Goal: Information Seeking & Learning: Learn about a topic

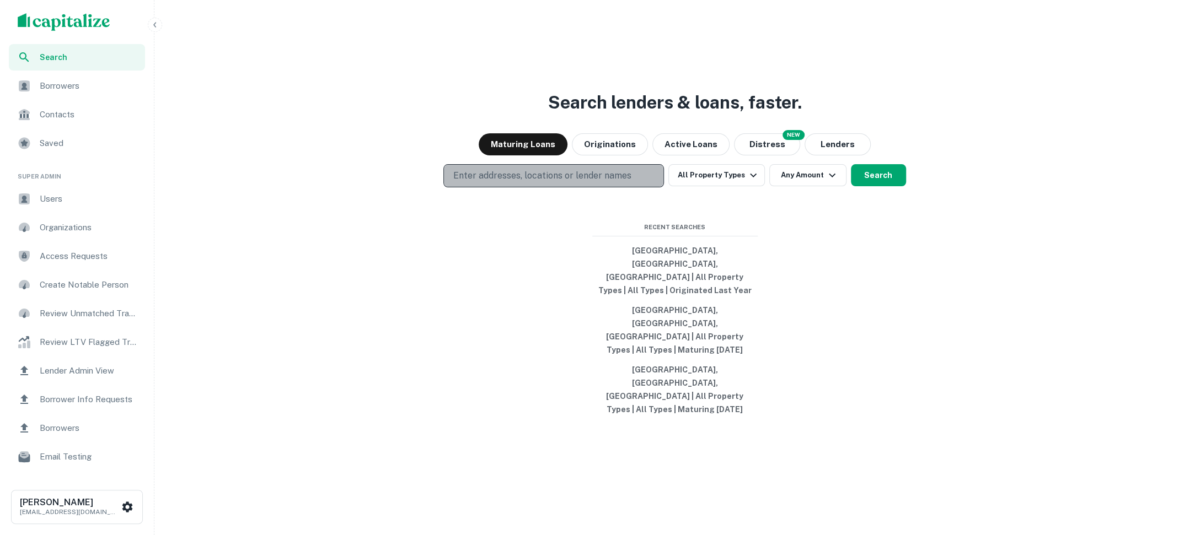
click at [501, 182] on p "Enter addresses, locations or lender names" at bounding box center [542, 175] width 178 height 13
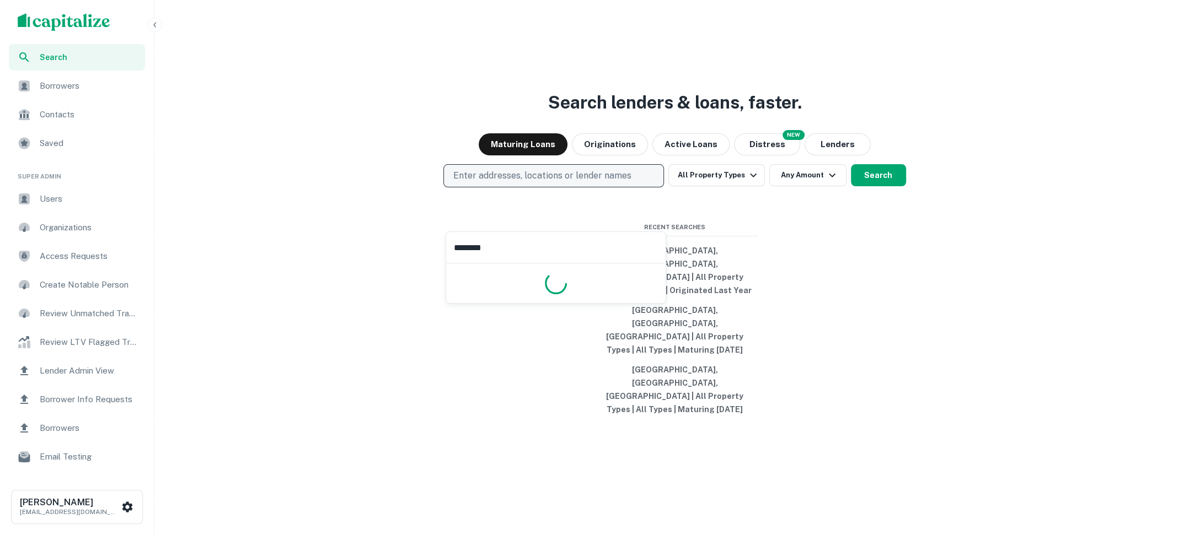
type input "*********"
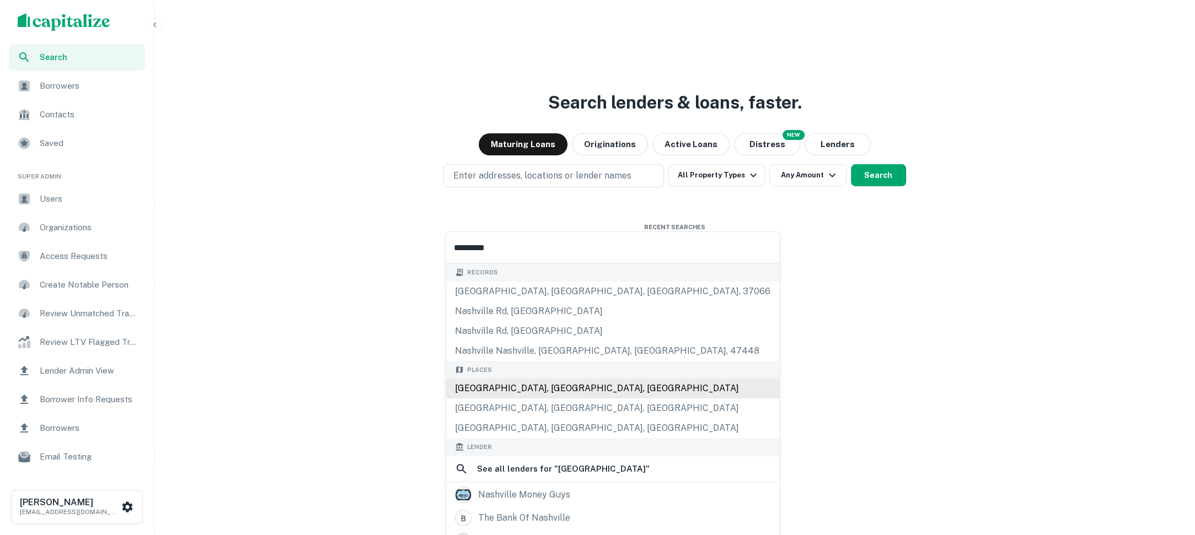
click at [525, 393] on div "Nashville, TN, USA" at bounding box center [612, 389] width 333 height 20
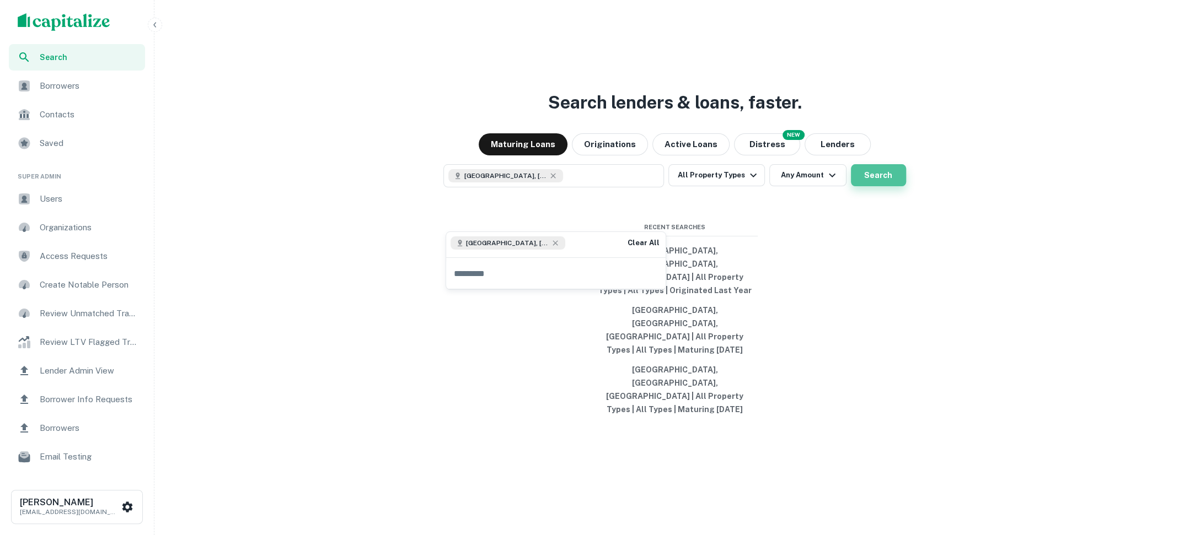
click at [873, 186] on button "Search" at bounding box center [878, 175] width 55 height 22
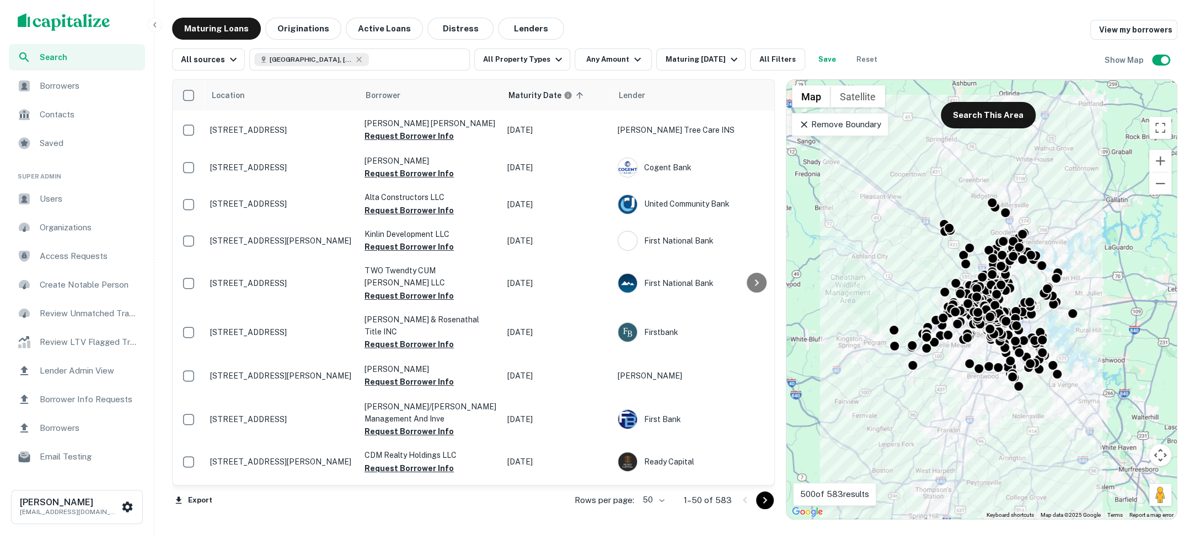
click at [623, 2] on div "Search Borrowers Contacts Saved Super Admin Users Organizations Access Requests…" at bounding box center [597, 267] width 1195 height 535
click at [552, 63] on icon "button" at bounding box center [558, 59] width 13 height 13
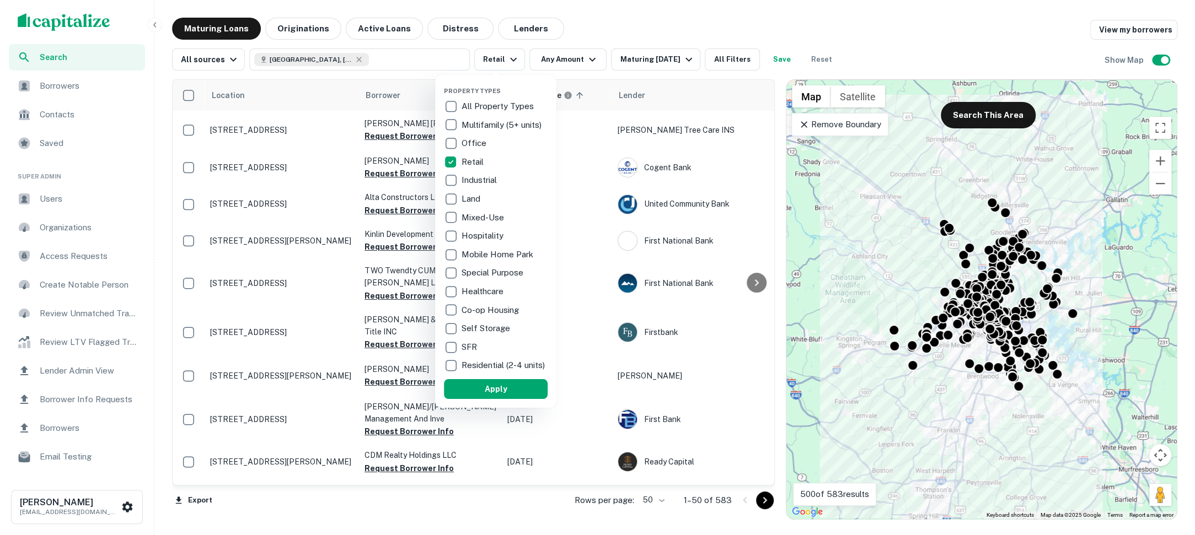
click at [470, 391] on button "Apply" at bounding box center [496, 389] width 104 height 20
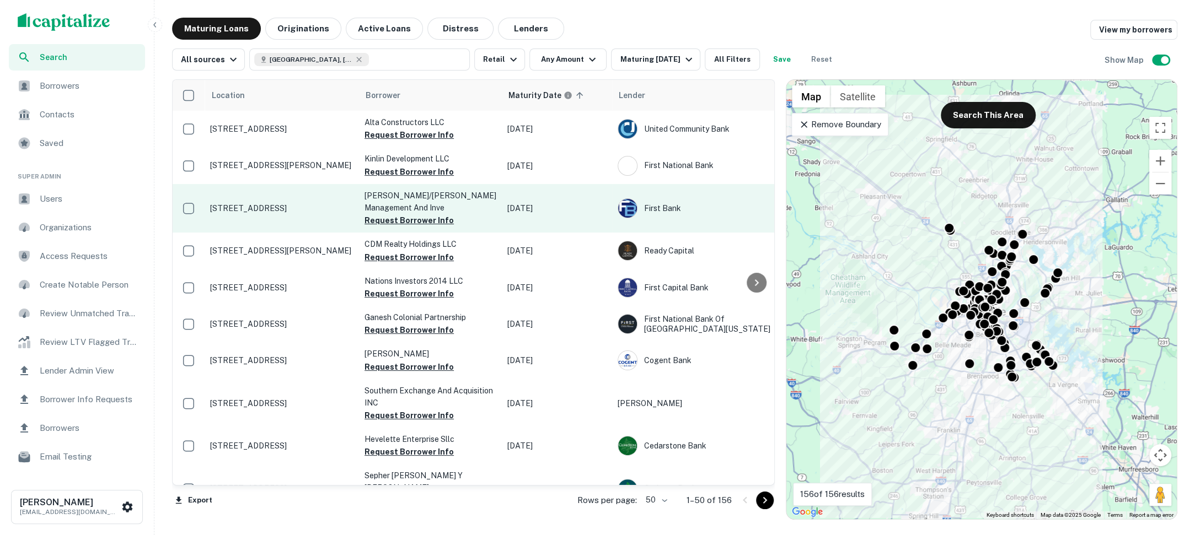
click at [292, 204] on p "4117 Hillsboro Pike Nashville, TN 37215" at bounding box center [281, 208] width 143 height 10
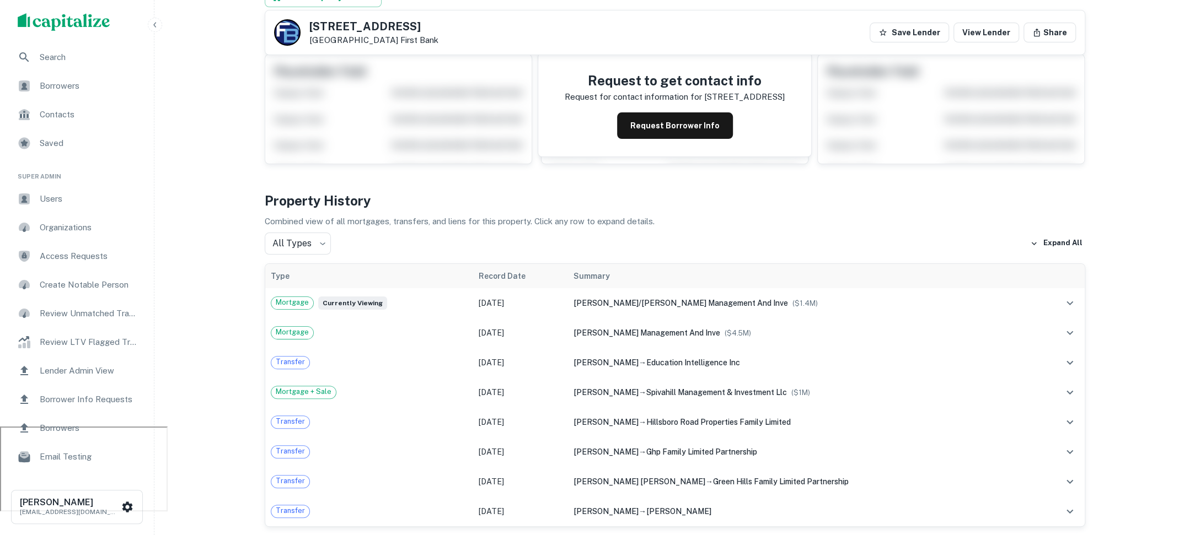
scroll to position [106, 0]
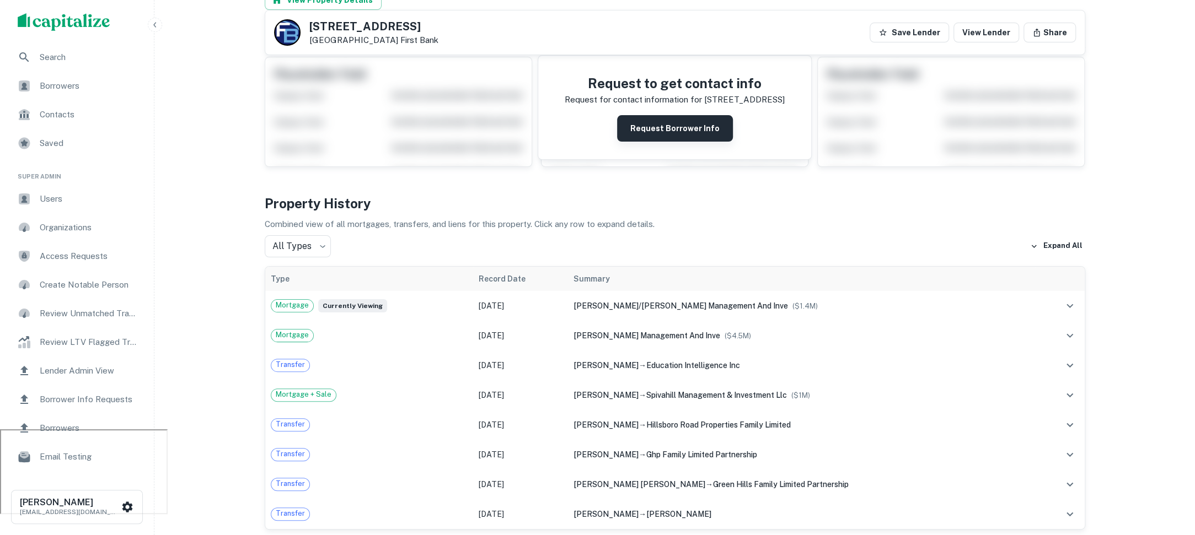
click at [674, 122] on button "Request Borrower Info" at bounding box center [675, 128] width 116 height 26
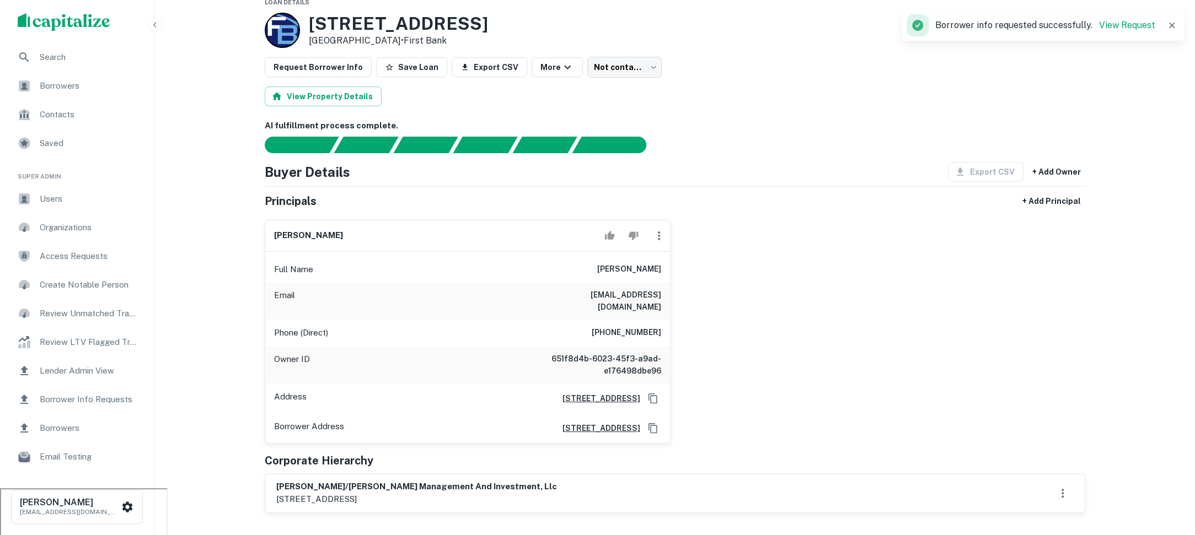
scroll to position [40, 0]
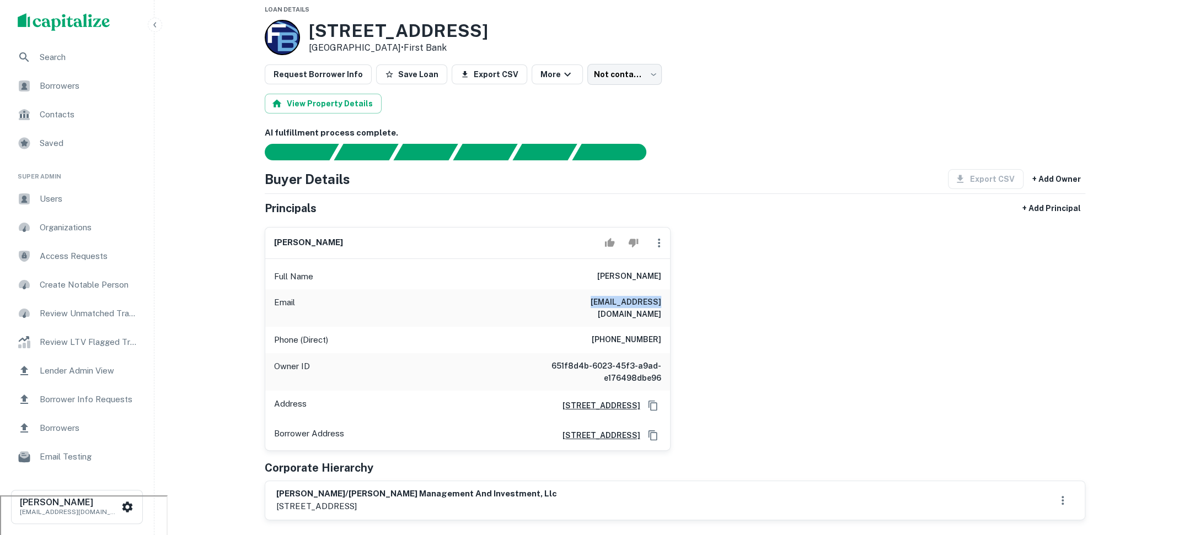
drag, startPoint x: 595, startPoint y: 304, endPoint x: 670, endPoint y: 297, distance: 75.4
click at [670, 297] on div "george n spiva Full Name george n spiva Email gspiva@dell.com Phone (Direct) (6…" at bounding box center [468, 339] width 406 height 224
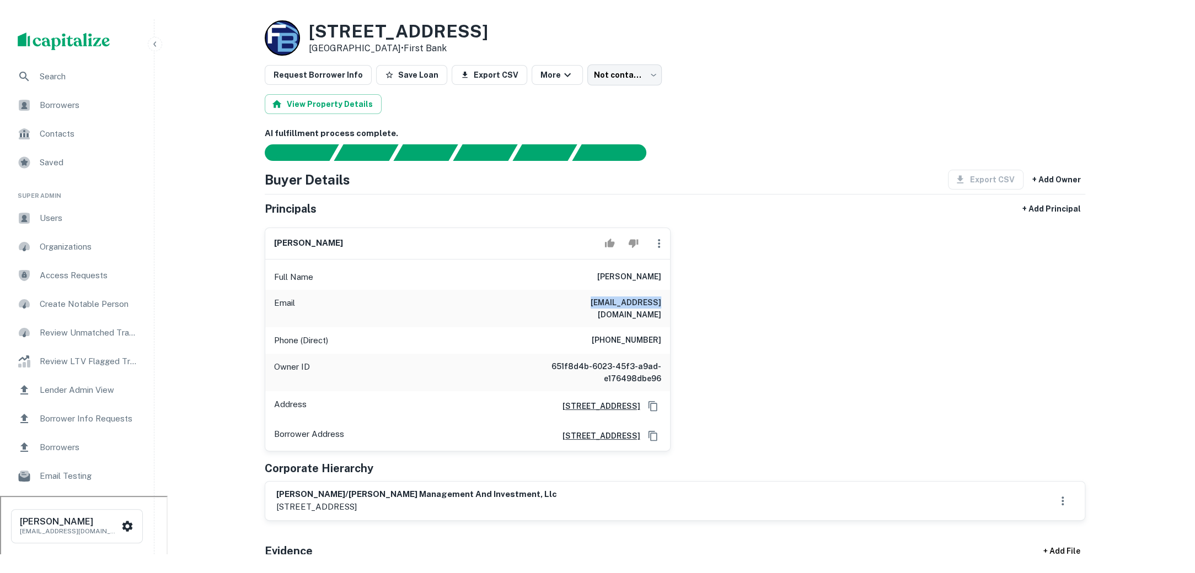
scroll to position [0, 0]
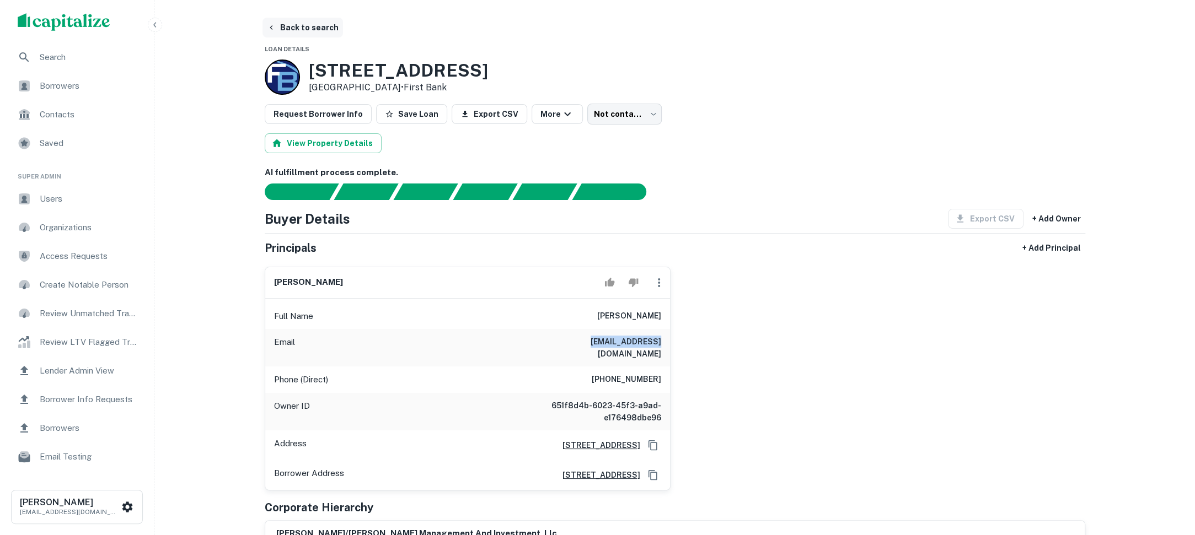
click at [282, 23] on button "Back to search" at bounding box center [302, 28] width 80 height 20
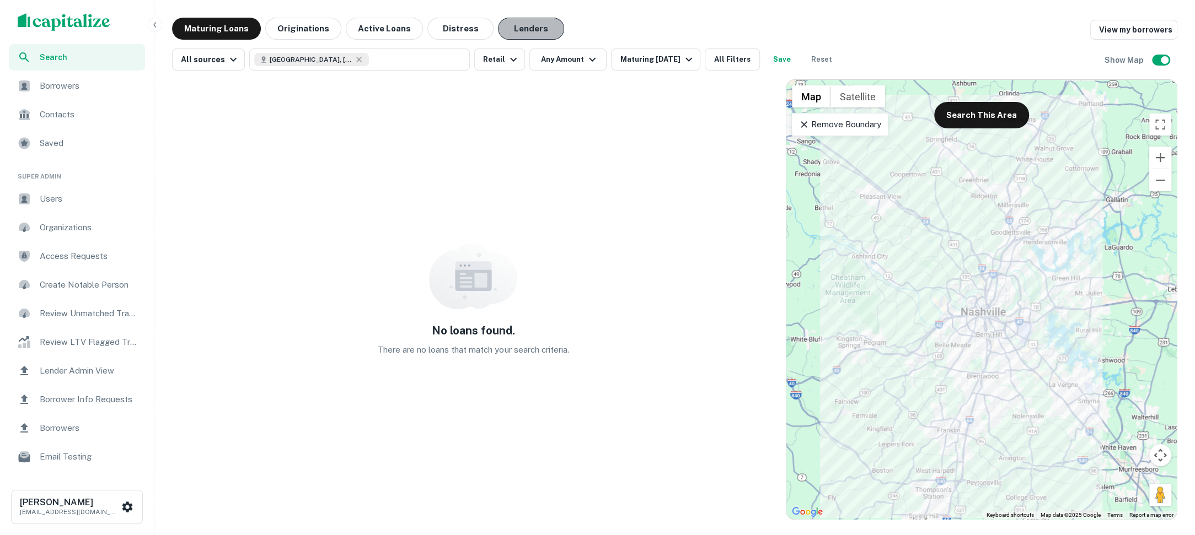
click at [517, 24] on button "Lenders" at bounding box center [531, 29] width 66 height 22
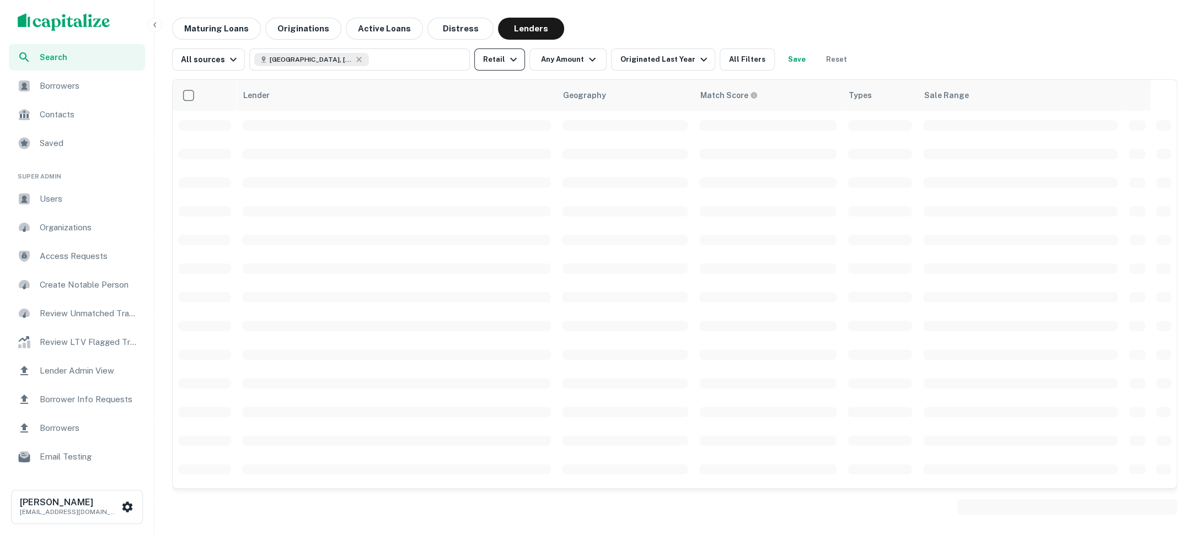
click at [501, 66] on button "Retail" at bounding box center [499, 60] width 51 height 22
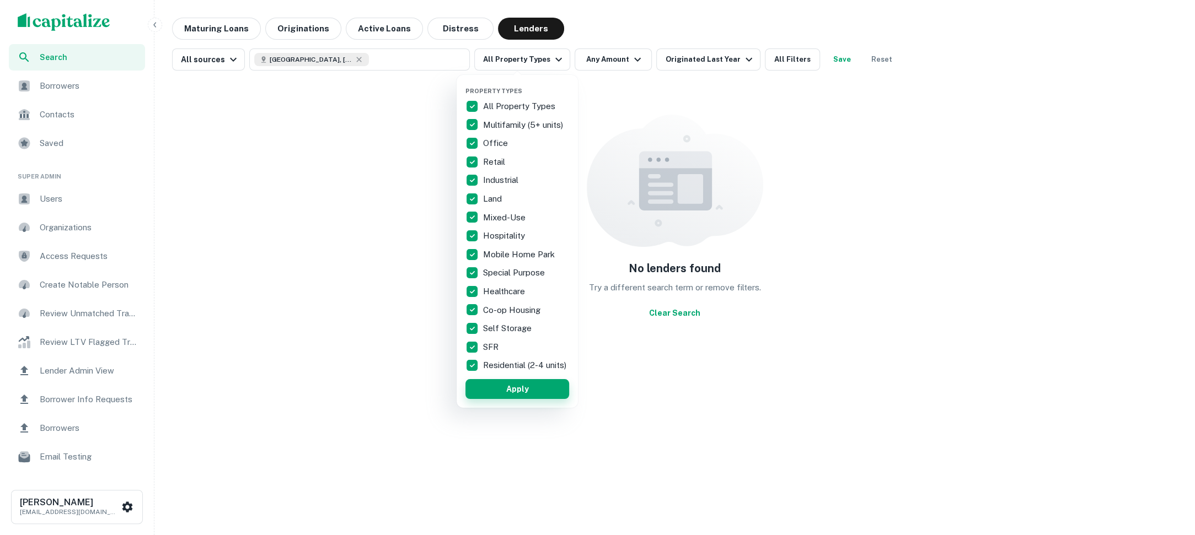
click at [535, 388] on button "Apply" at bounding box center [517, 389] width 104 height 20
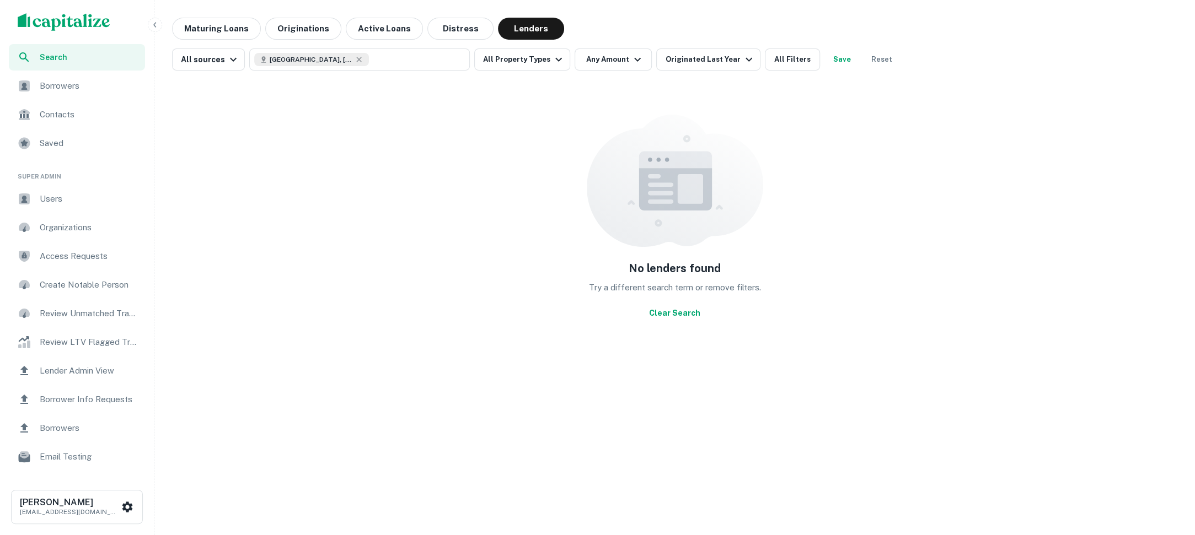
click at [89, 25] on img "scrollable content" at bounding box center [64, 22] width 93 height 18
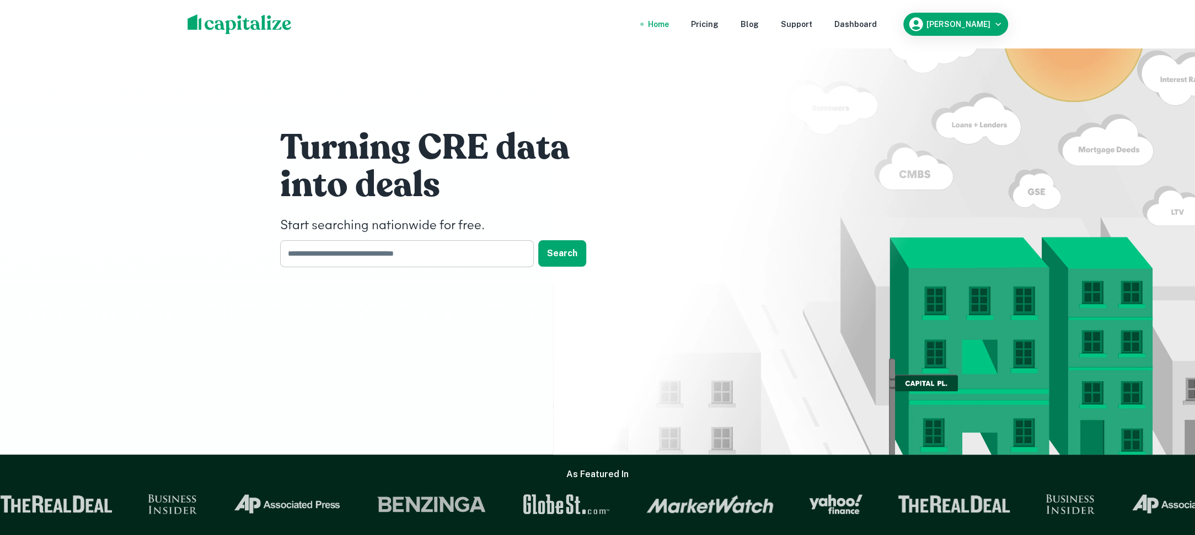
click at [491, 255] on input "text" at bounding box center [403, 253] width 246 height 27
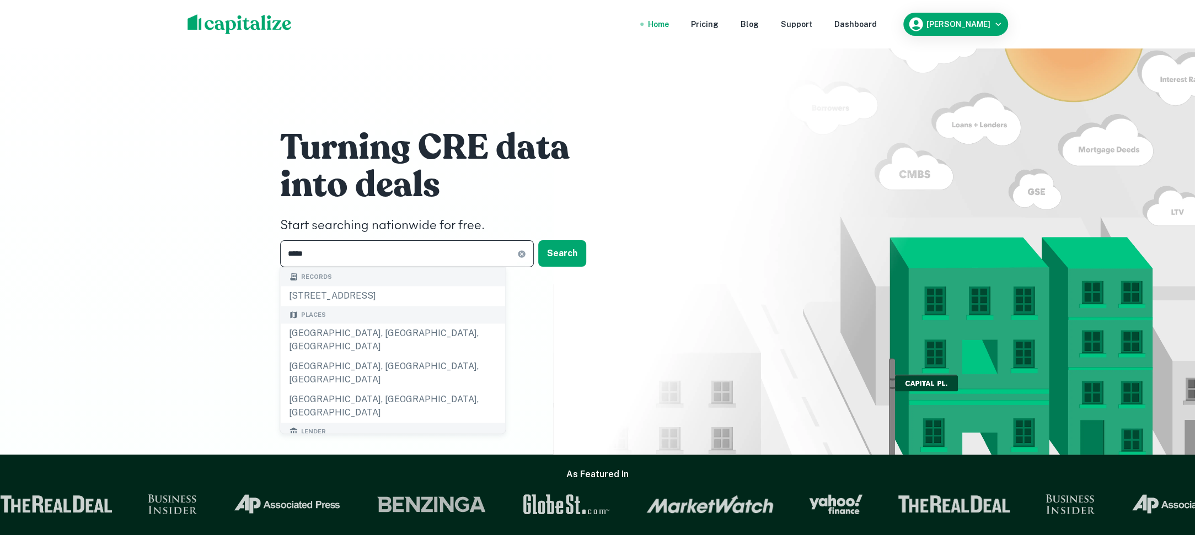
type input "*********"
click at [566, 258] on button "Search" at bounding box center [562, 253] width 48 height 26
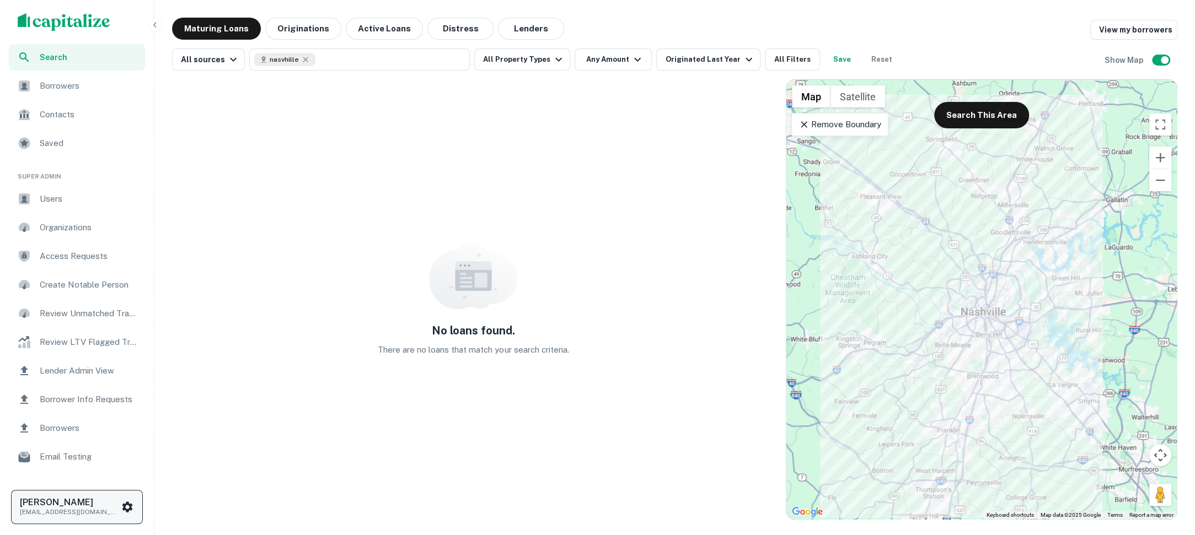
click at [122, 499] on div "Luke Tremblay ltremblay1995@gmail.com" at bounding box center [77, 507] width 114 height 20
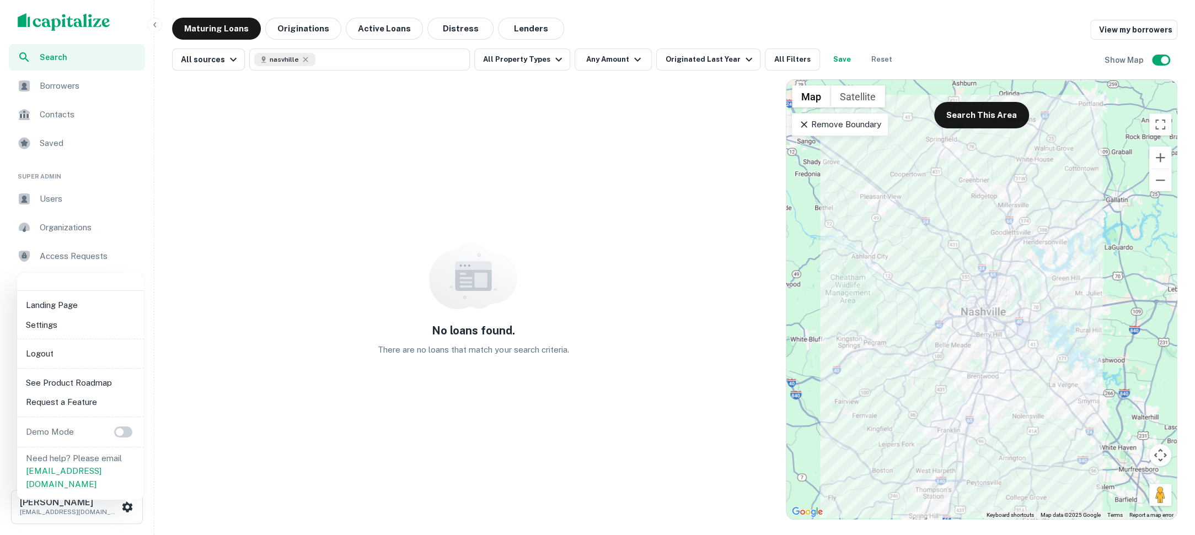
click at [68, 351] on li "Logout" at bounding box center [81, 354] width 118 height 20
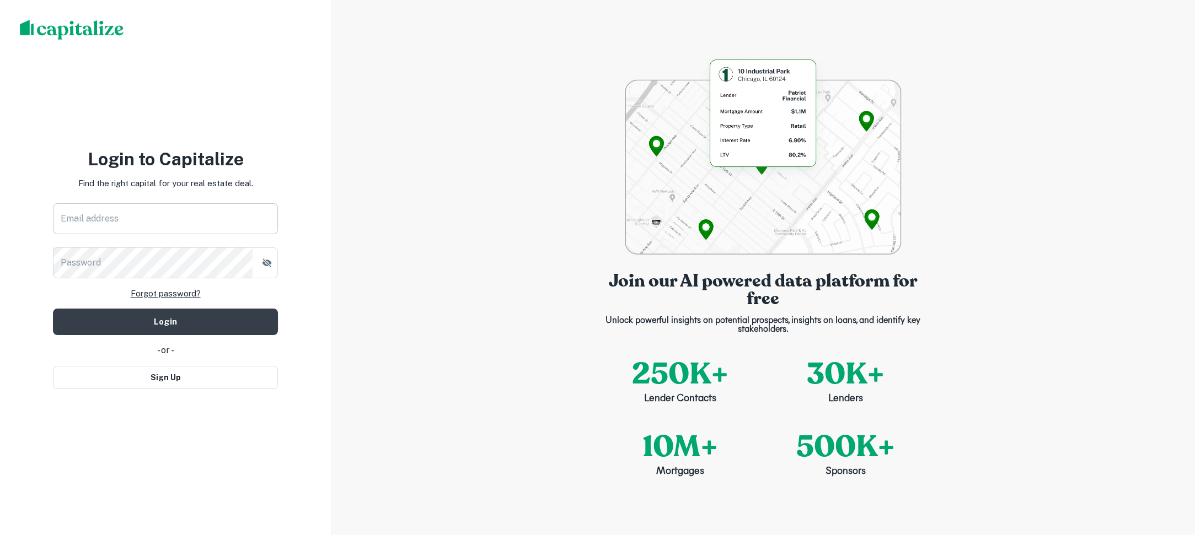
click at [184, 219] on input "Email address" at bounding box center [165, 218] width 225 height 31
type input "**********"
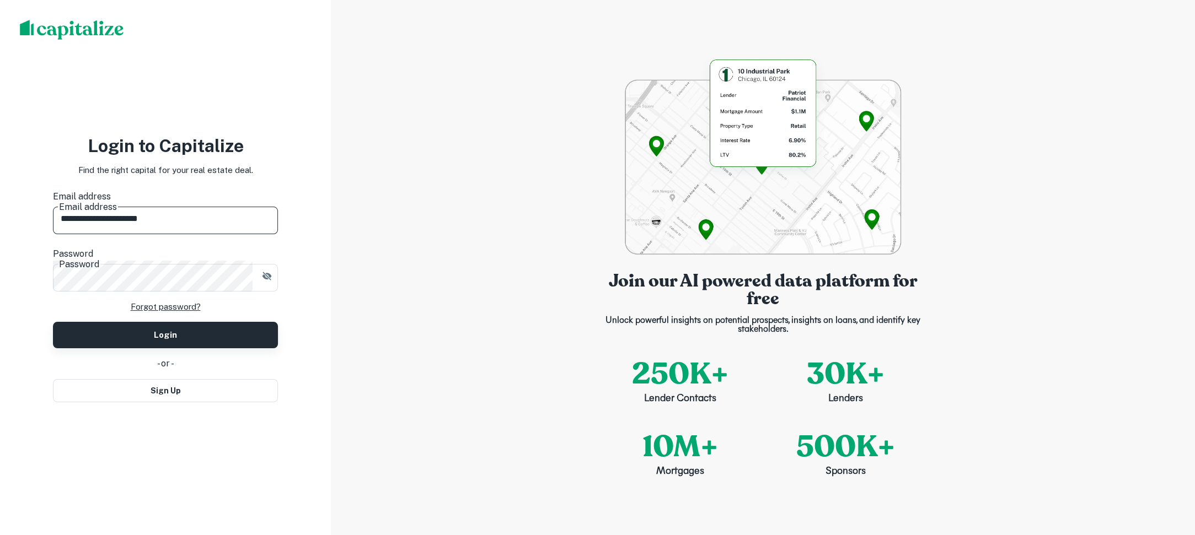
click at [189, 322] on button "Login" at bounding box center [165, 335] width 225 height 26
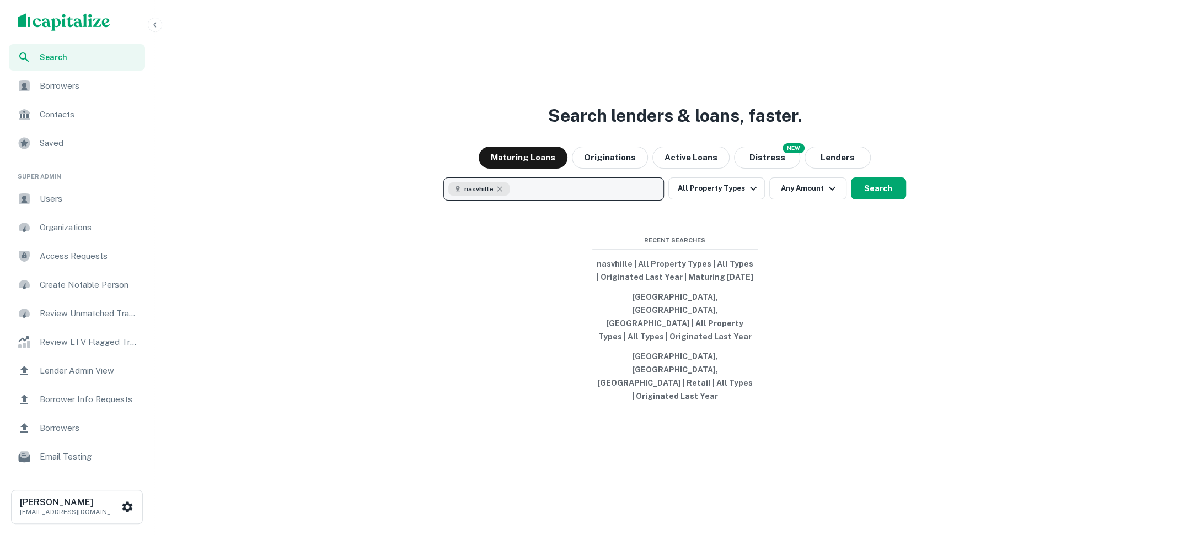
click at [555, 201] on button "nasvhille" at bounding box center [553, 189] width 221 height 23
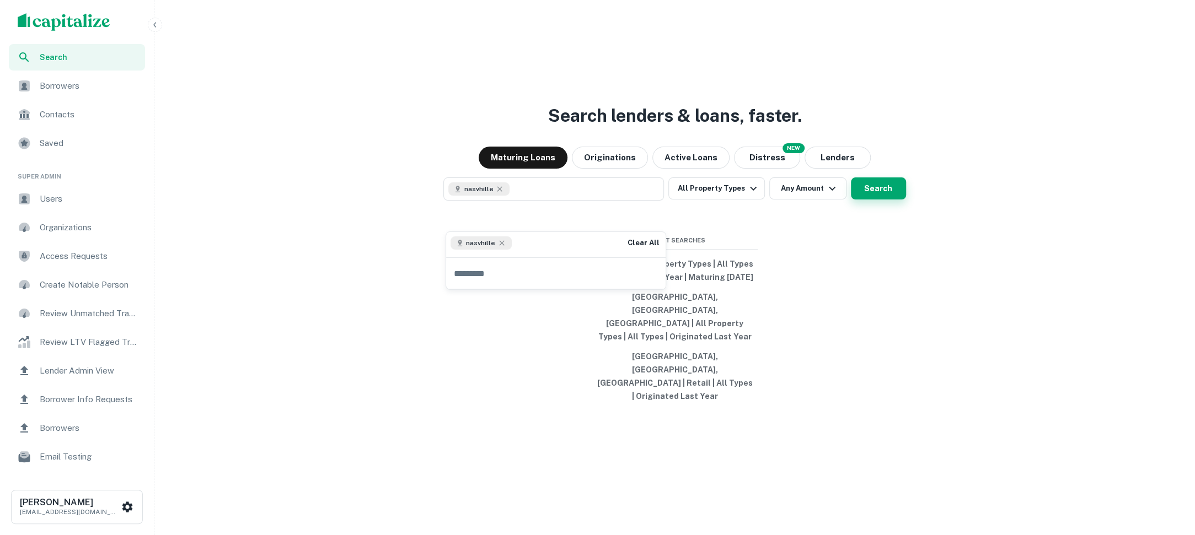
click at [874, 200] on button "Search" at bounding box center [878, 189] width 55 height 22
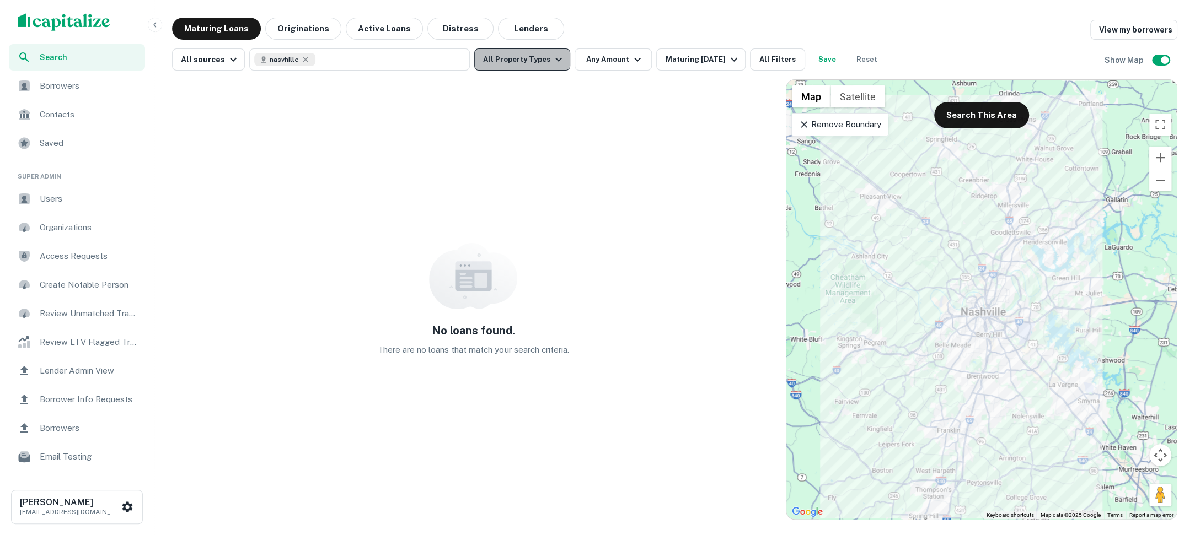
click at [553, 61] on icon "button" at bounding box center [558, 59] width 13 height 13
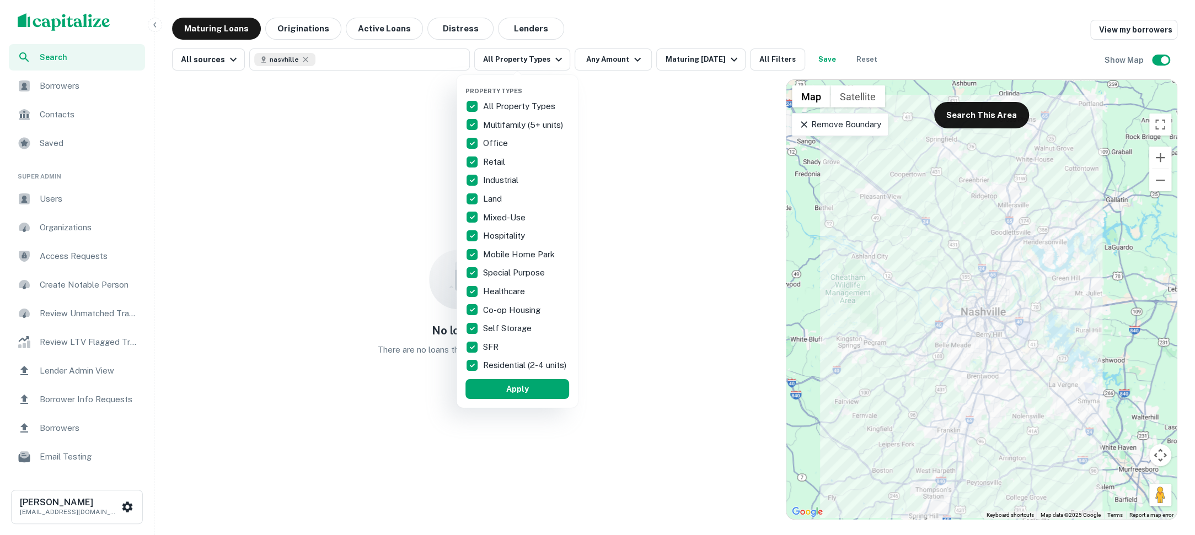
click at [631, 62] on div at bounding box center [597, 267] width 1195 height 535
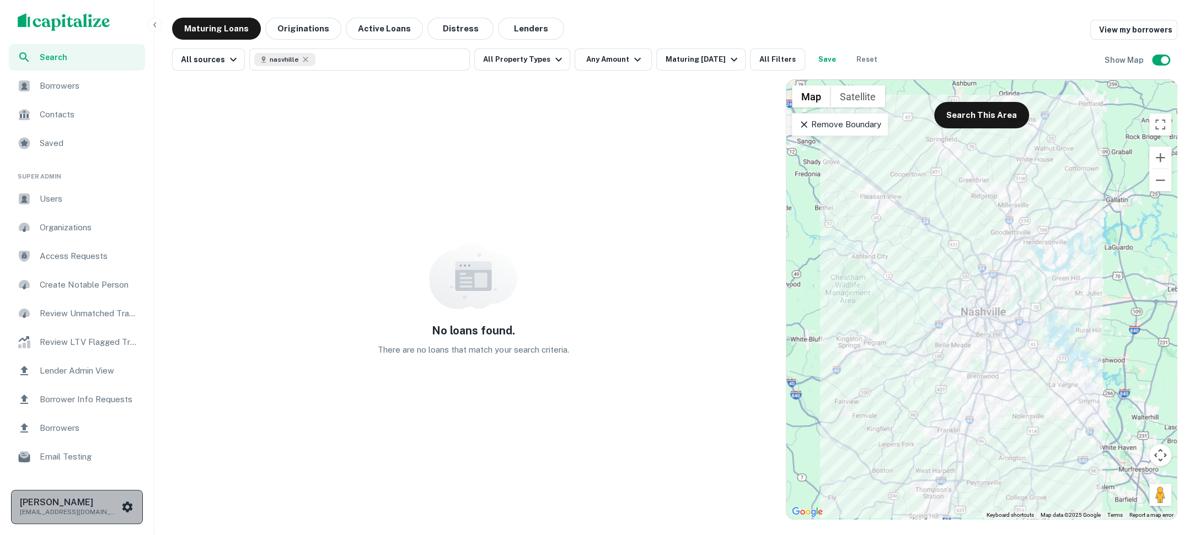
click at [72, 502] on h6 "Luke Tremblay" at bounding box center [69, 502] width 99 height 9
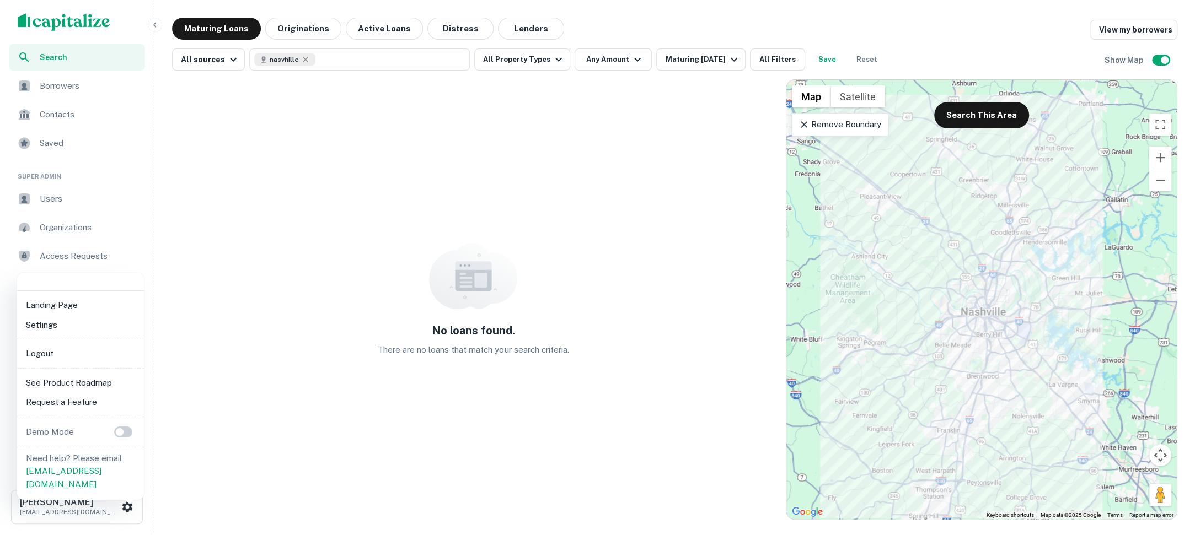
click at [77, 353] on li "Logout" at bounding box center [81, 354] width 118 height 20
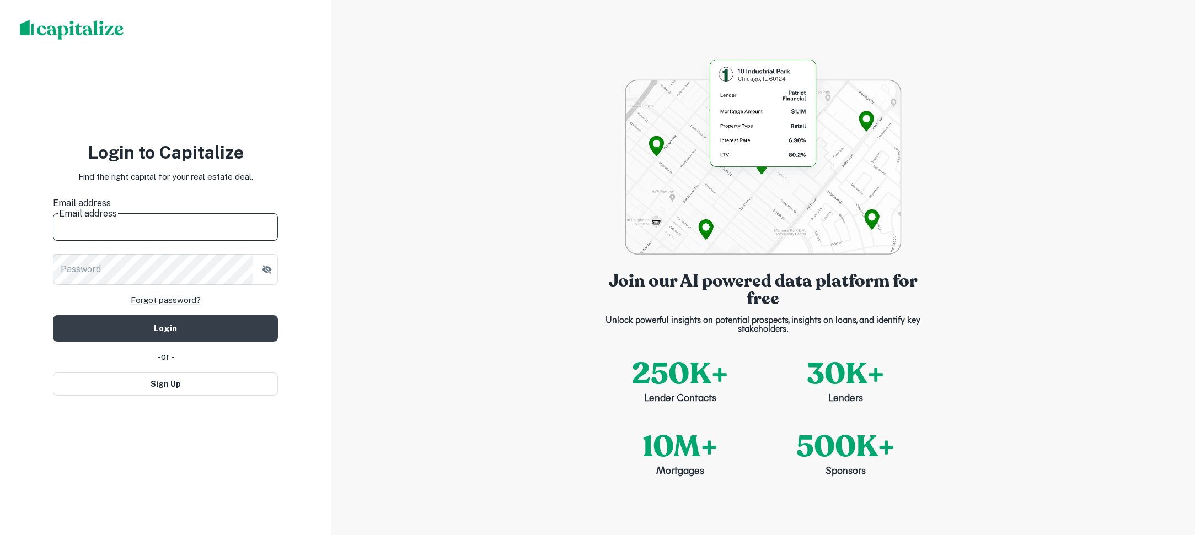
click at [209, 224] on input "Email address" at bounding box center [165, 225] width 225 height 31
type input "**********"
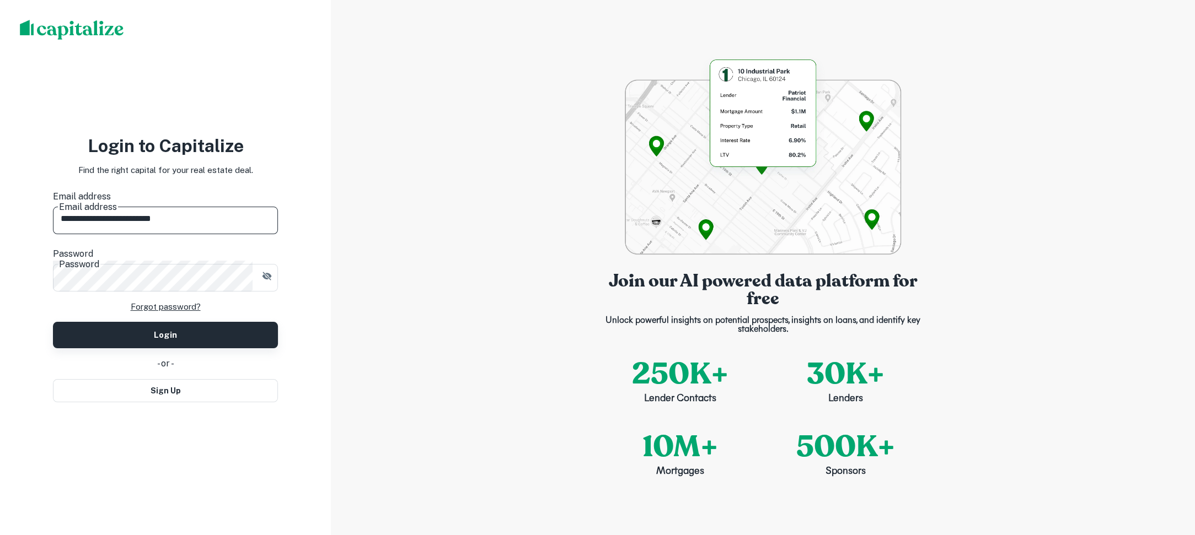
click at [221, 331] on button "Login" at bounding box center [165, 335] width 225 height 26
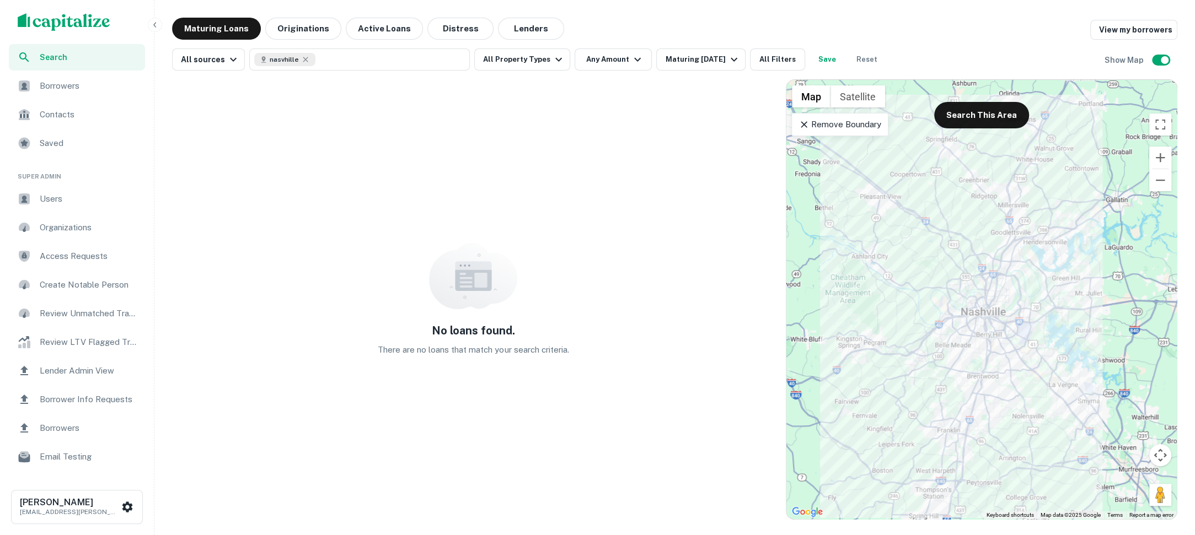
click at [800, 123] on icon at bounding box center [803, 124] width 11 height 11
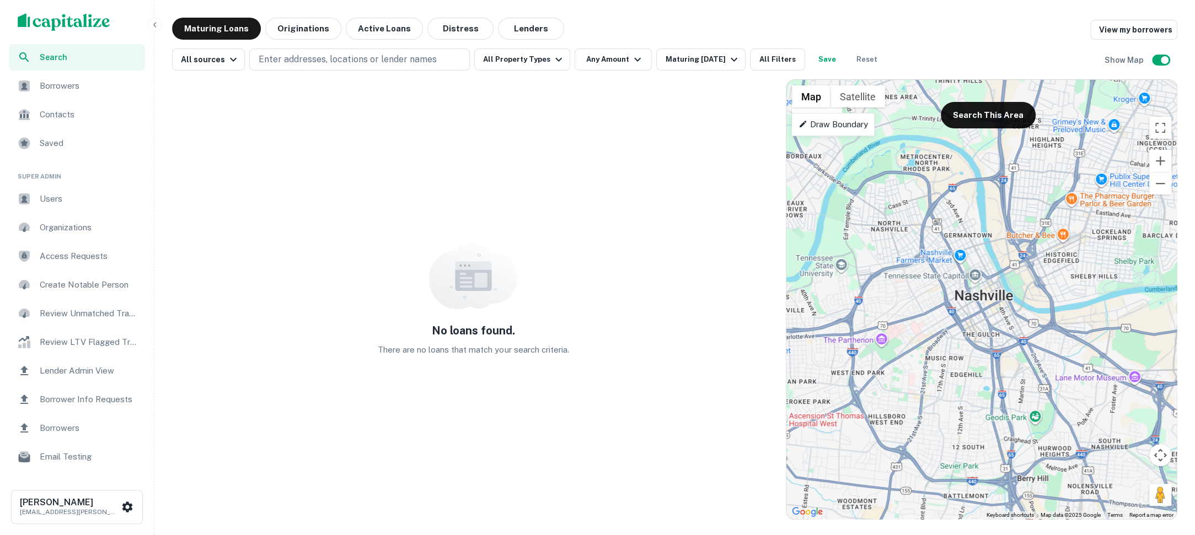
click at [843, 121] on p "Draw Boundary" at bounding box center [832, 124] width 69 height 13
drag, startPoint x: 920, startPoint y: 254, endPoint x: 946, endPoint y: 422, distance: 169.6
click at [946, 422] on div at bounding box center [981, 299] width 390 height 439
click at [897, 205] on div at bounding box center [981, 299] width 390 height 439
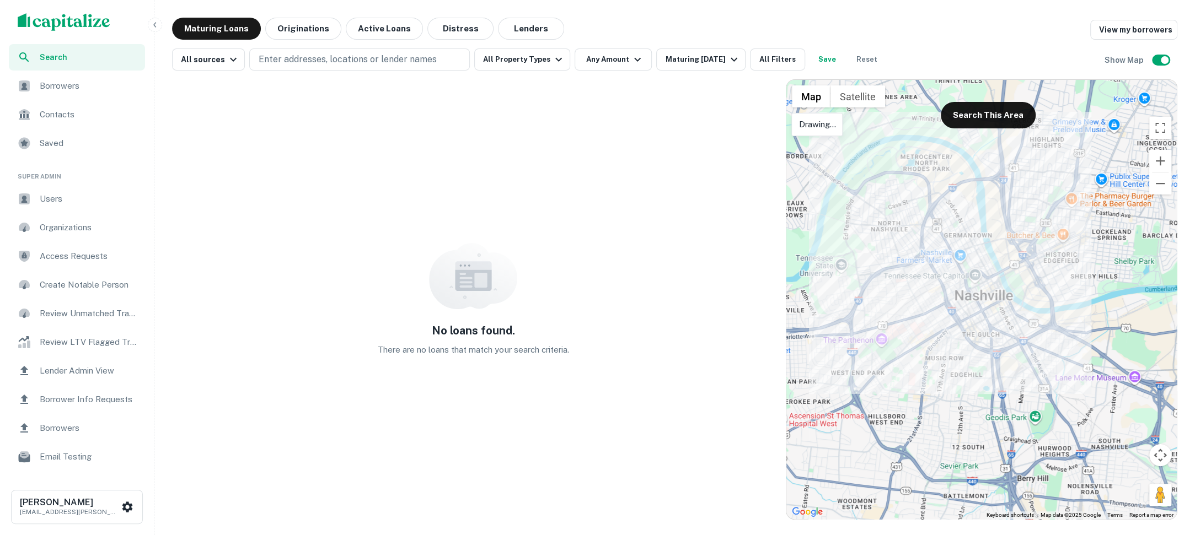
drag, startPoint x: 897, startPoint y: 205, endPoint x: 901, endPoint y: 238, distance: 32.8
click at [901, 238] on div at bounding box center [981, 299] width 390 height 439
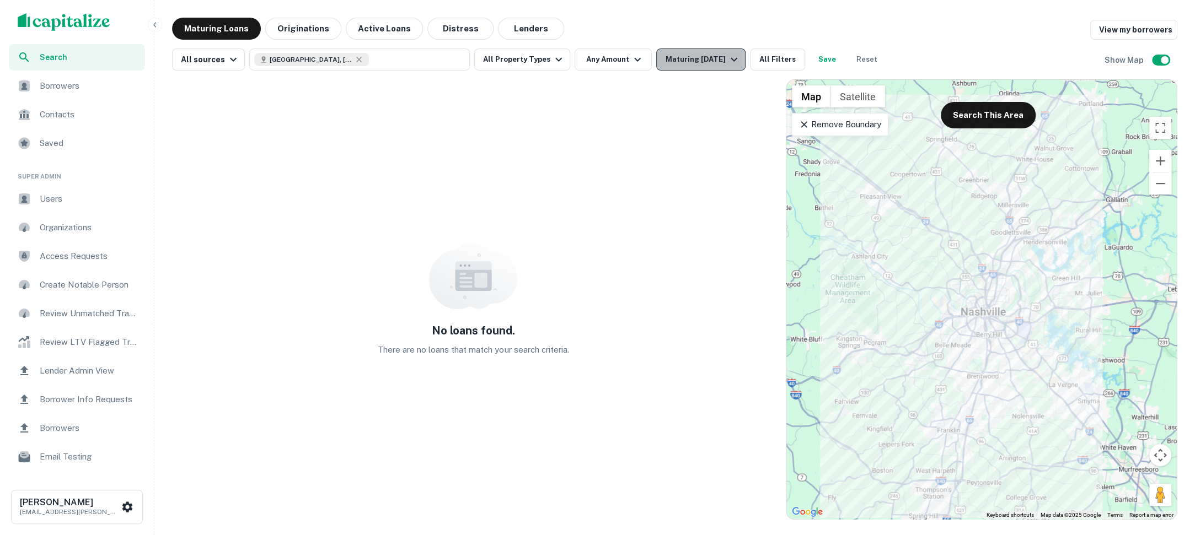
click at [727, 53] on icon "button" at bounding box center [733, 59] width 13 height 13
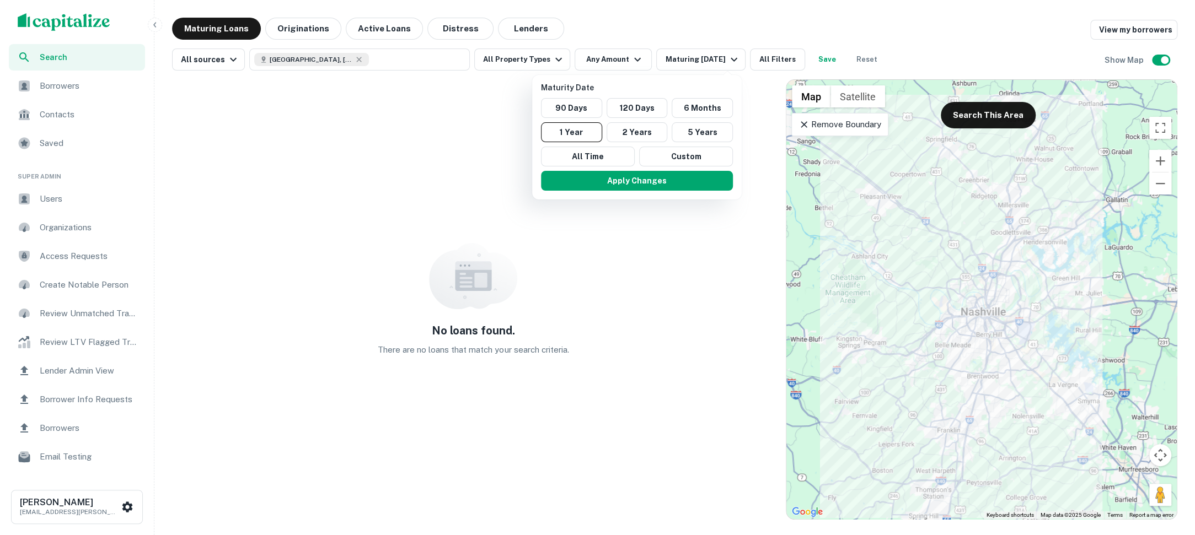
click at [549, 69] on div at bounding box center [597, 267] width 1195 height 535
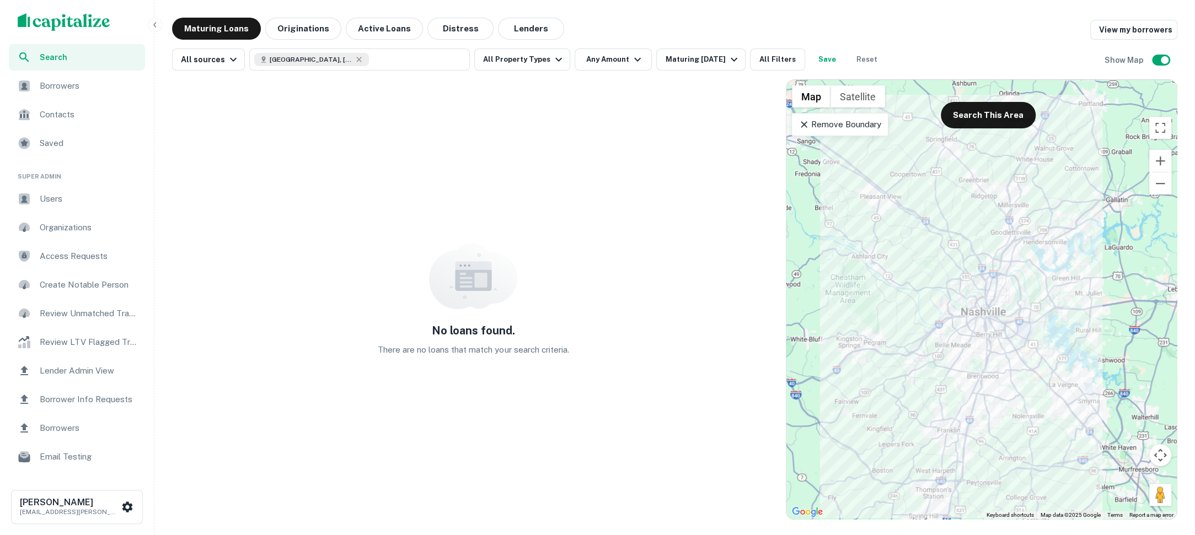
click at [566, 72] on div "No loans found. There are no loans that match your search criteria. ← Move left…" at bounding box center [674, 295] width 1005 height 449
click at [631, 64] on icon "button" at bounding box center [637, 59] width 13 height 13
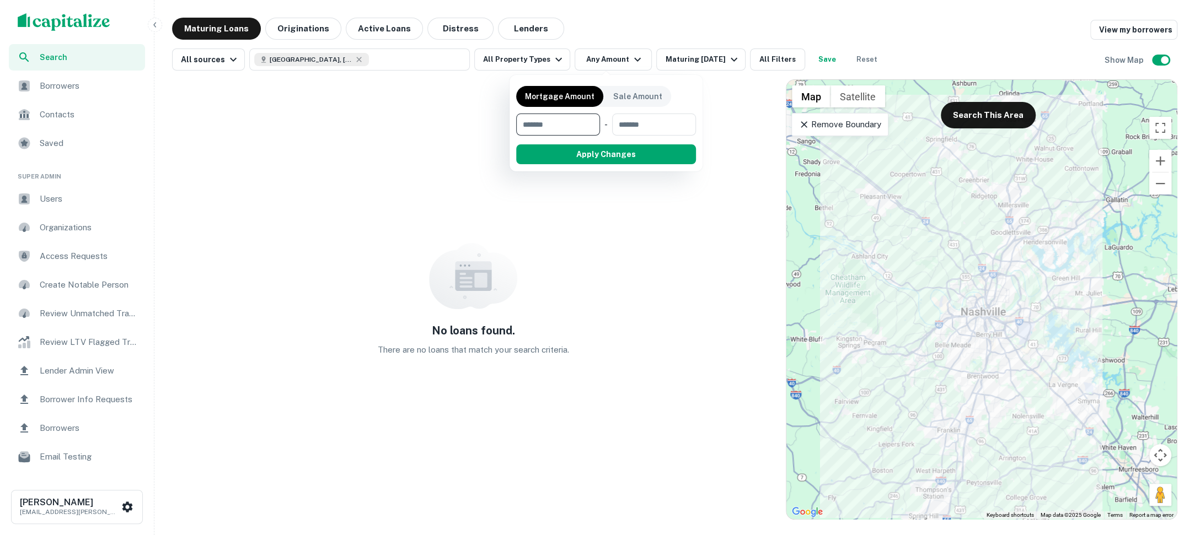
click at [603, 270] on div at bounding box center [597, 267] width 1195 height 535
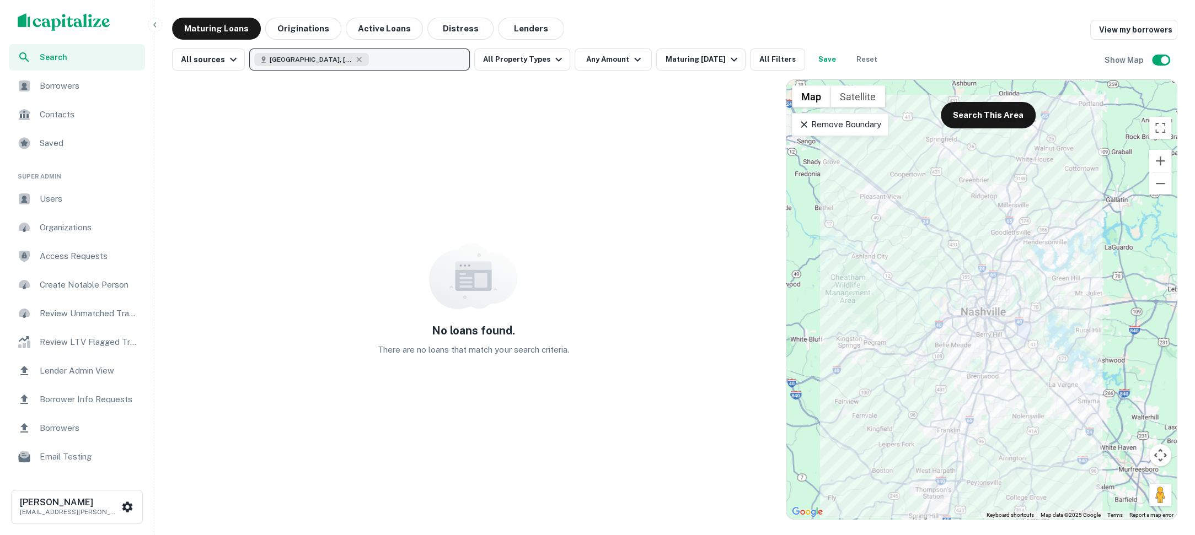
click at [352, 62] on button "[GEOGRAPHIC_DATA], [GEOGRAPHIC_DATA], [GEOGRAPHIC_DATA]" at bounding box center [359, 60] width 221 height 22
click at [357, 60] on icon "button" at bounding box center [359, 59] width 5 height 5
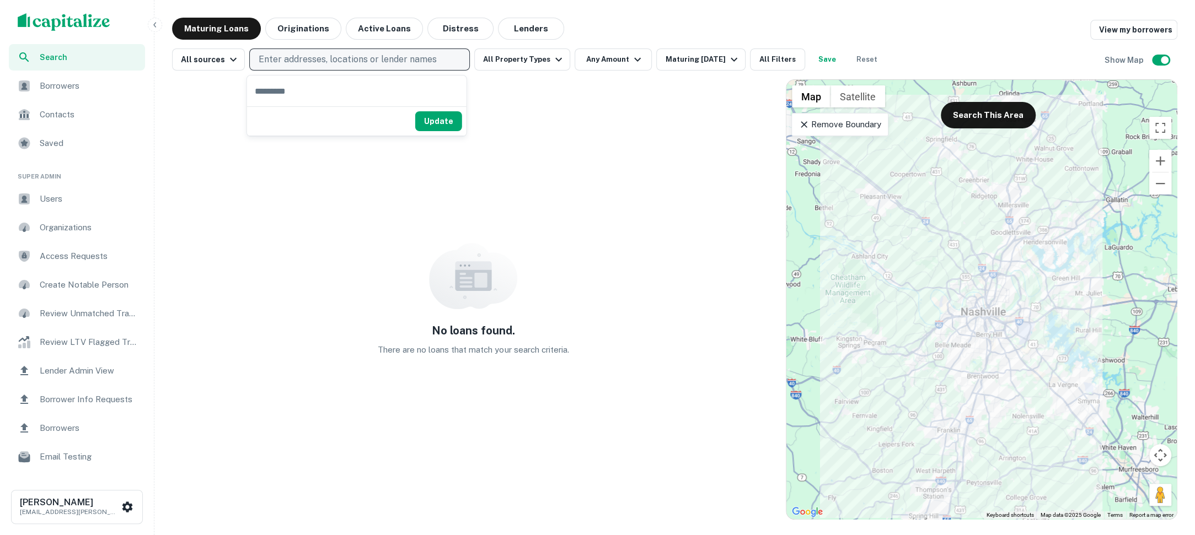
click at [332, 60] on p "Enter addresses, locations or lender names" at bounding box center [348, 59] width 178 height 13
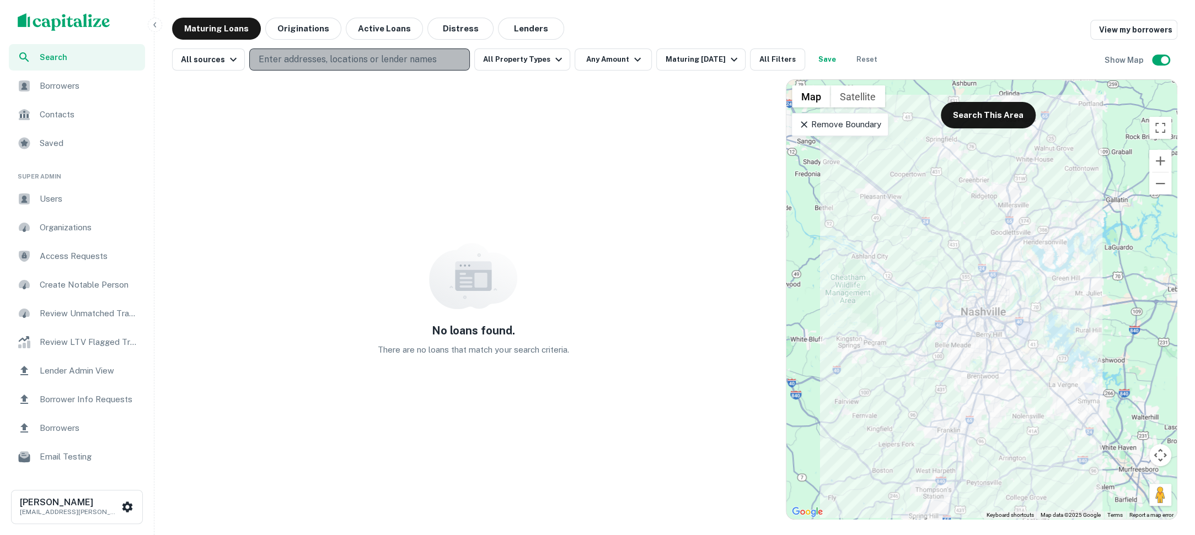
click at [332, 60] on p "Enter addresses, locations or lender names" at bounding box center [348, 59] width 178 height 13
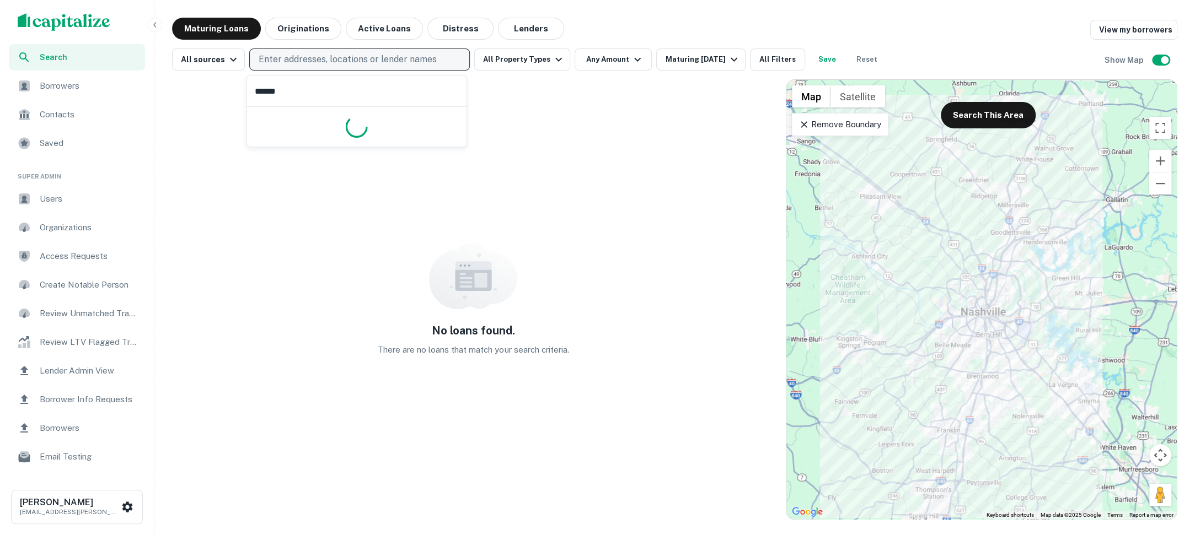
type input "*******"
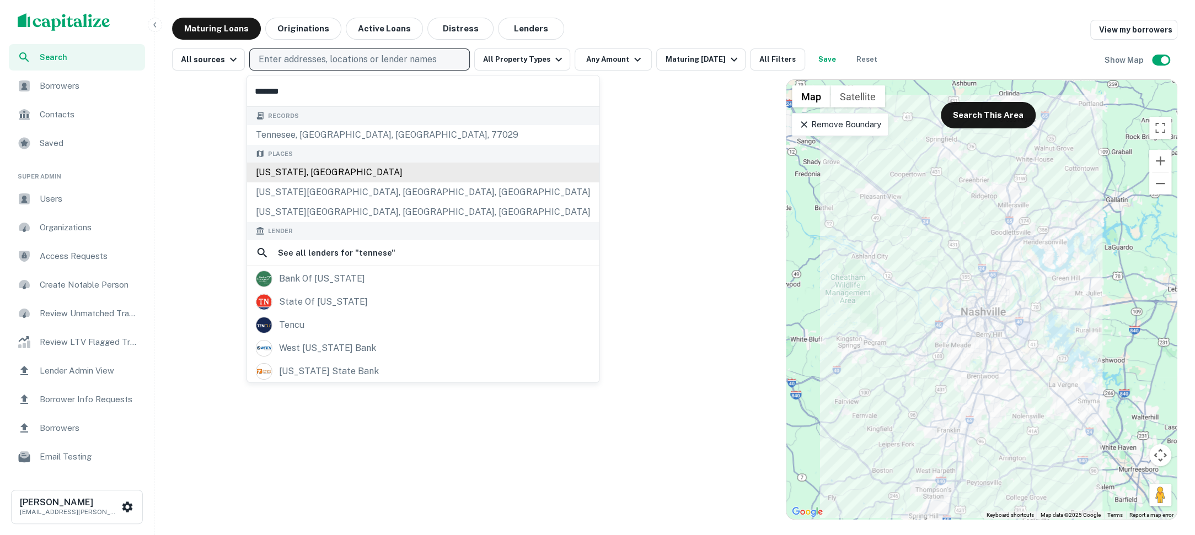
click at [330, 167] on div "Tennessee, USA" at bounding box center [423, 173] width 352 height 20
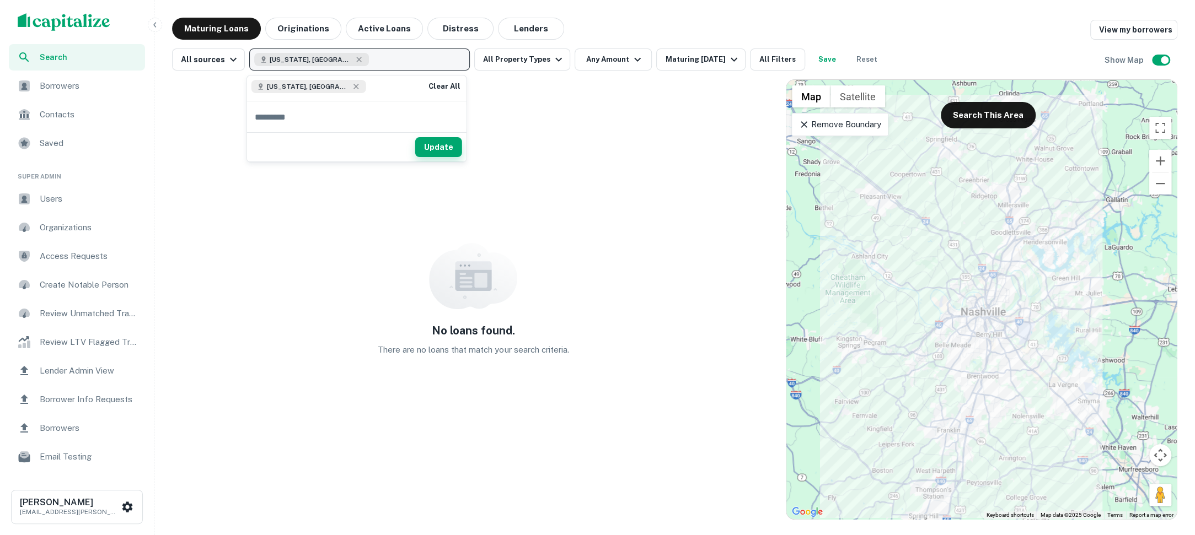
click at [456, 144] on button "Update" at bounding box center [438, 147] width 47 height 20
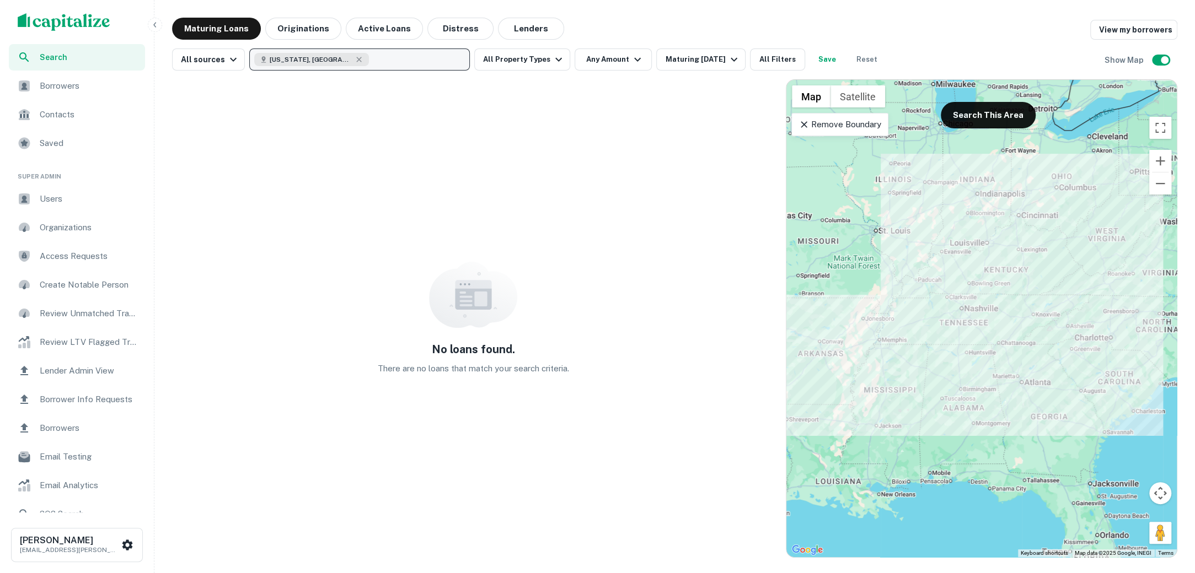
click at [326, 52] on button "Tennessee, USA" at bounding box center [359, 60] width 221 height 22
click at [354, 58] on icon "button" at bounding box center [358, 59] width 9 height 9
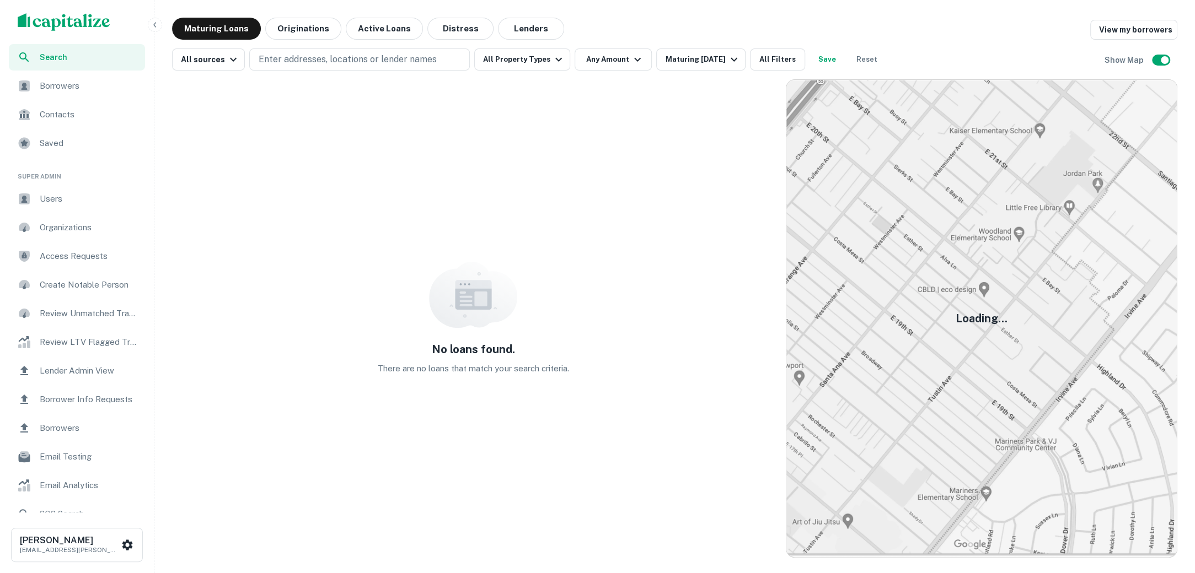
click at [73, 19] on img "scrollable content" at bounding box center [64, 22] width 93 height 18
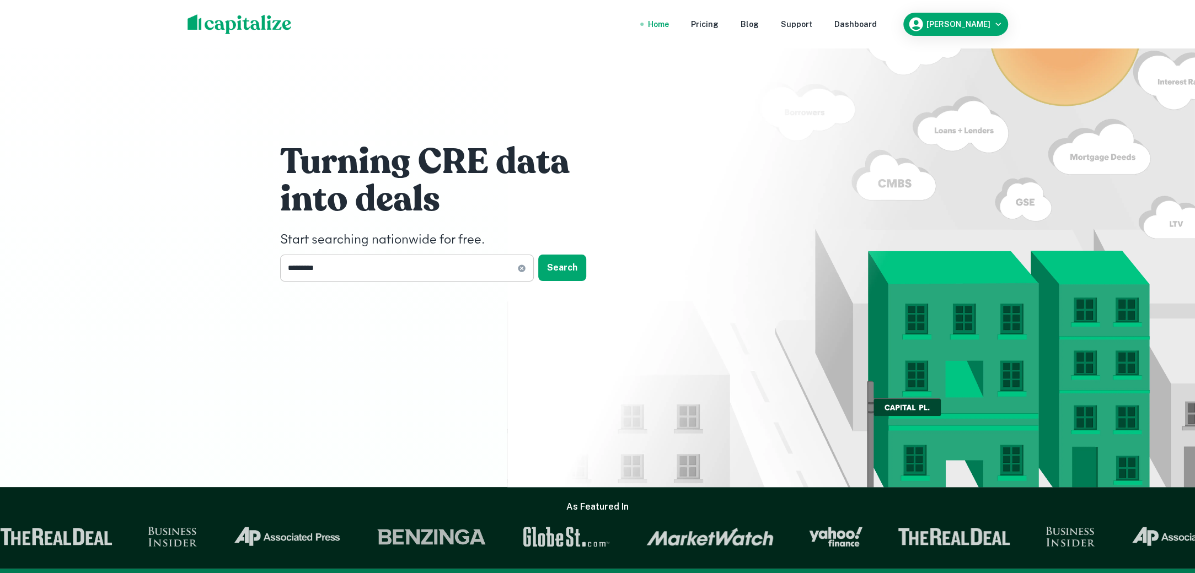
click at [367, 263] on input "*********" at bounding box center [398, 268] width 237 height 27
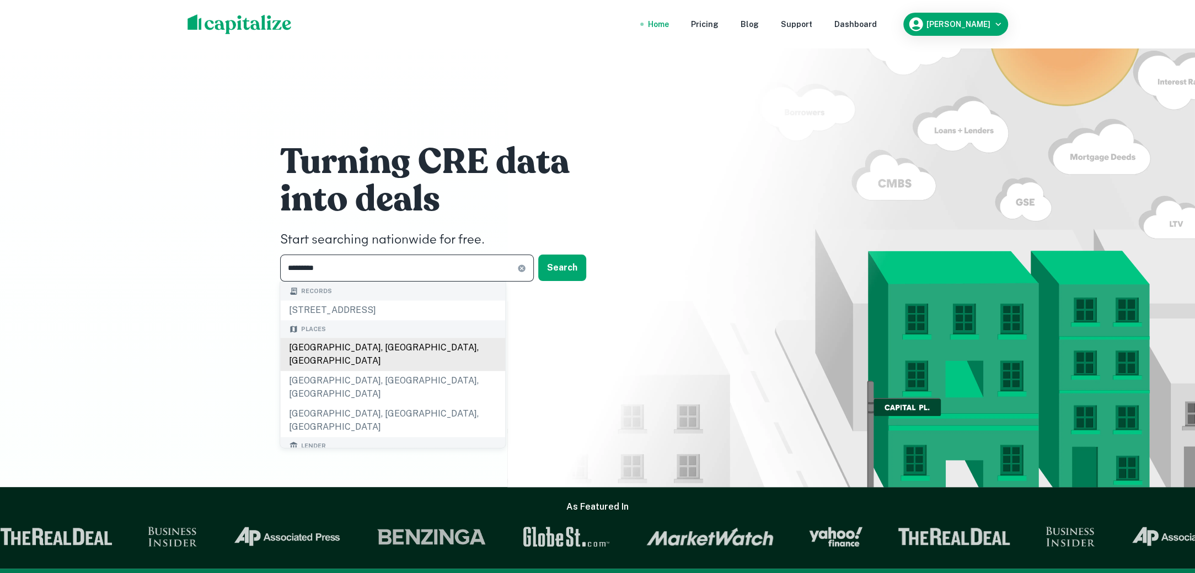
click at [356, 343] on div "Nashville, TN, USA" at bounding box center [392, 354] width 225 height 33
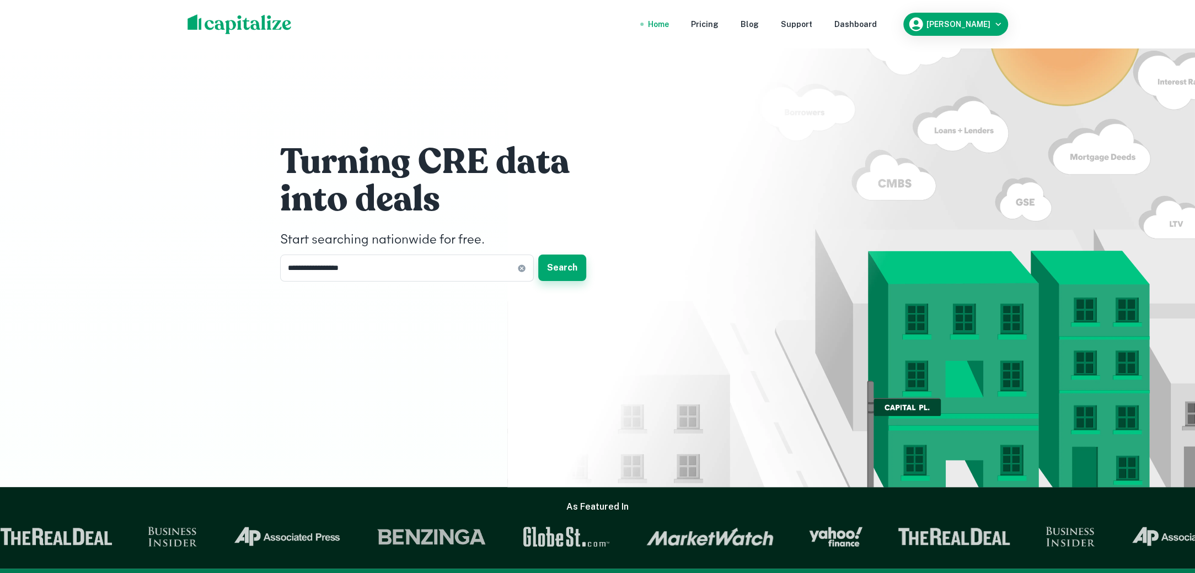
click at [565, 271] on button "Search" at bounding box center [562, 268] width 48 height 26
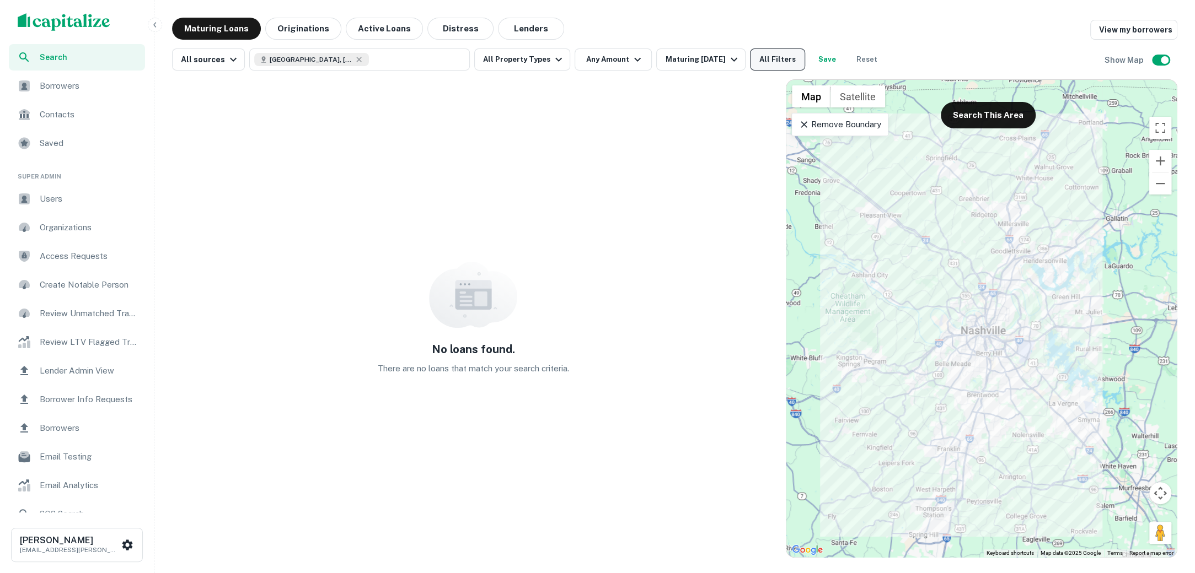
click at [787, 65] on button "All Filters" at bounding box center [777, 60] width 55 height 22
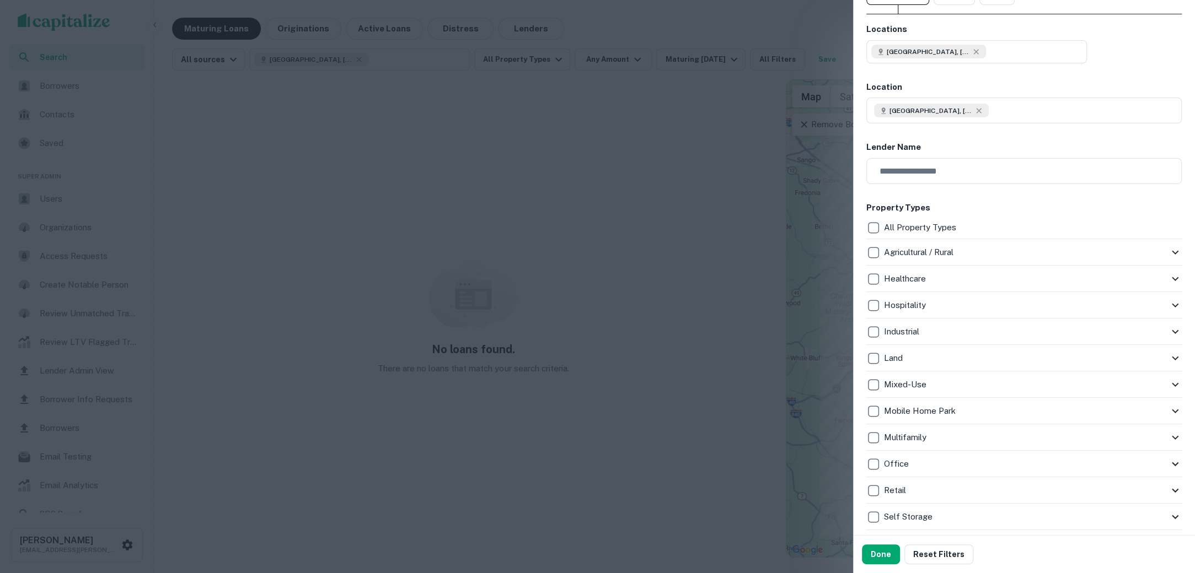
scroll to position [56, 0]
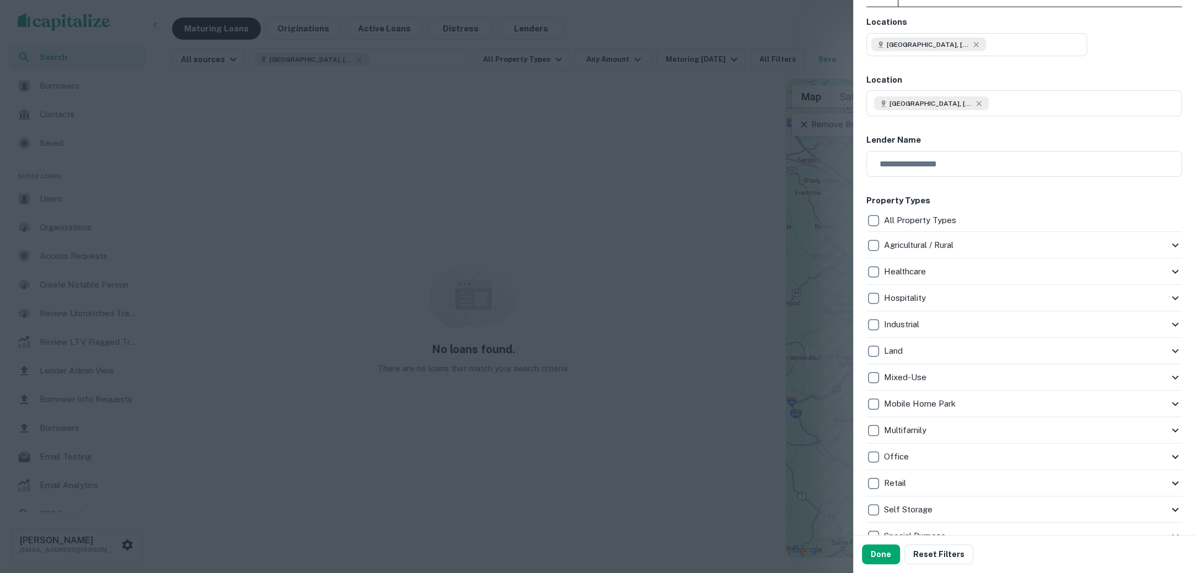
click at [1083, 218] on div "All Property Types" at bounding box center [1023, 220] width 315 height 19
click at [1082, 240] on div "Agricultural / Rural" at bounding box center [1017, 245] width 302 height 19
click at [1172, 239] on icon at bounding box center [1174, 245] width 13 height 13
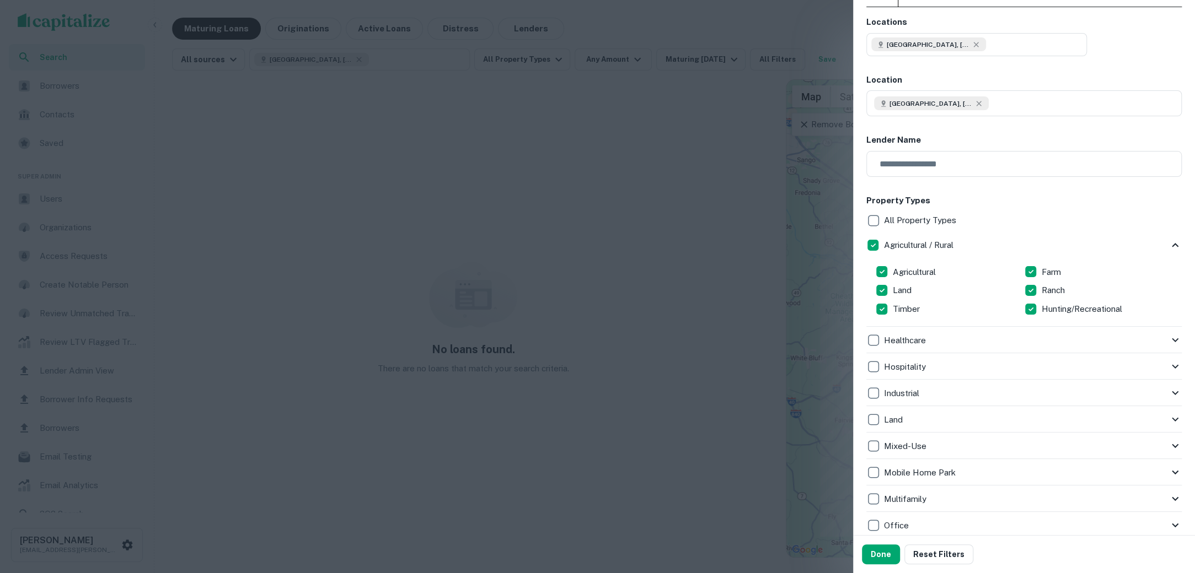
scroll to position [233, 0]
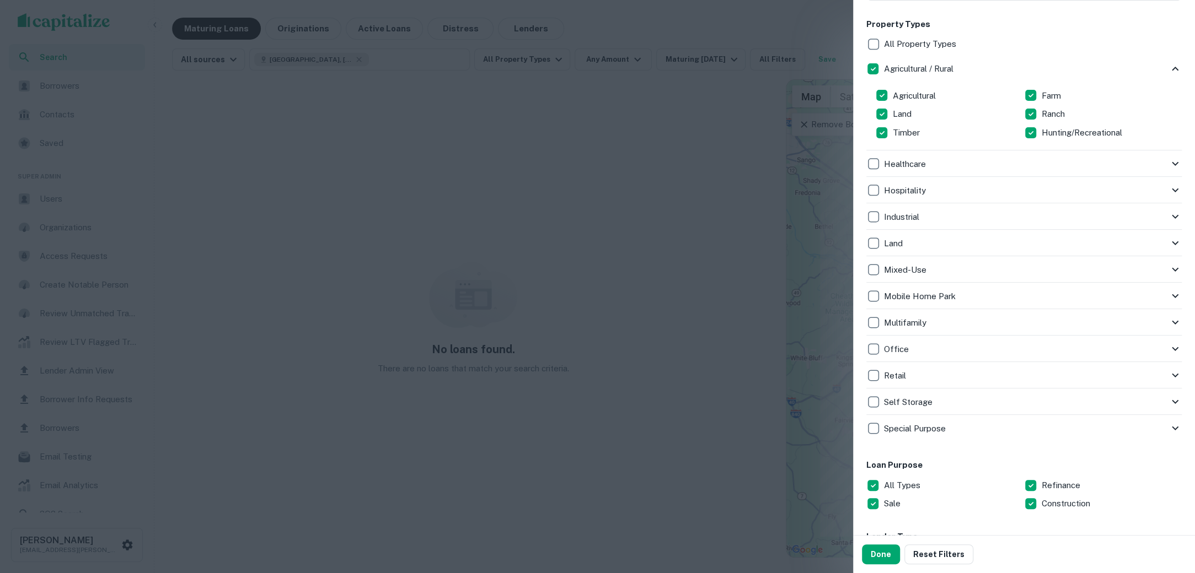
click at [1172, 158] on icon at bounding box center [1174, 163] width 13 height 13
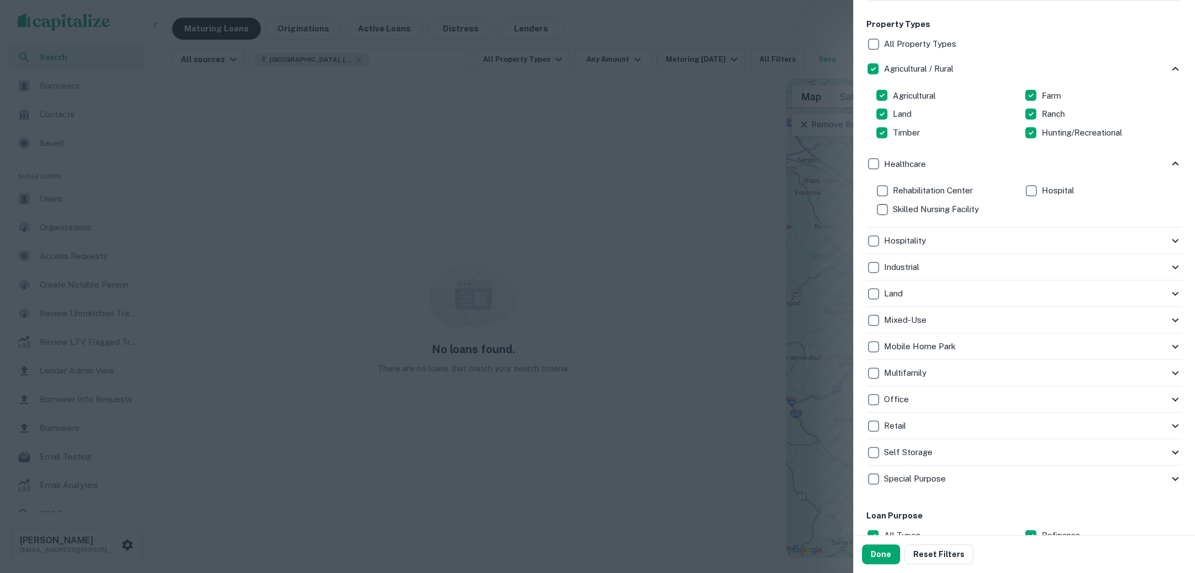
click at [1175, 238] on icon at bounding box center [1174, 240] width 13 height 13
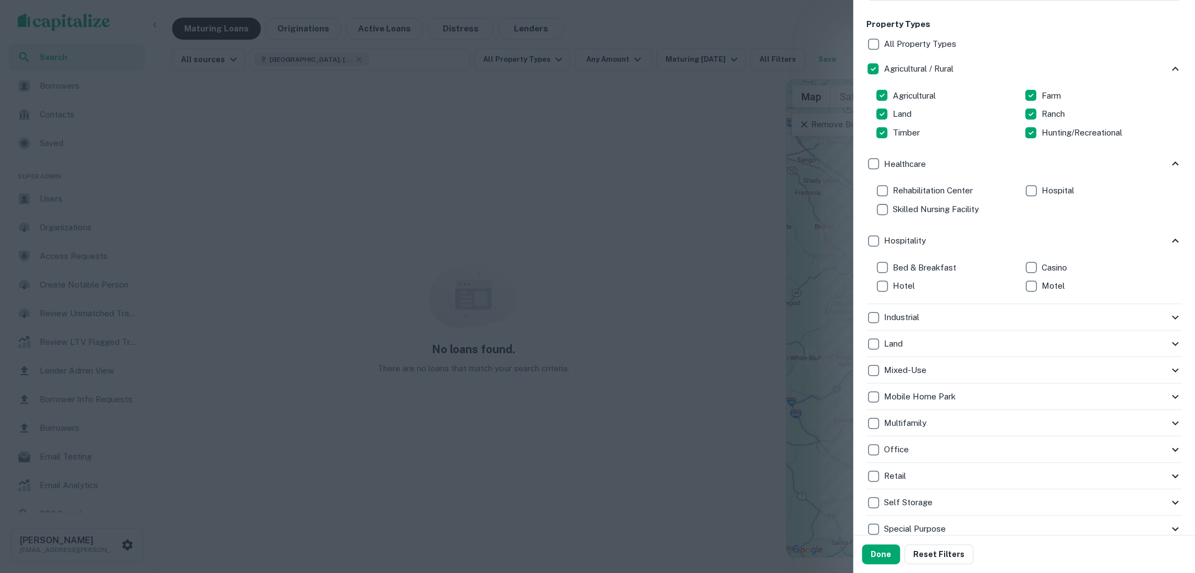
scroll to position [259, 0]
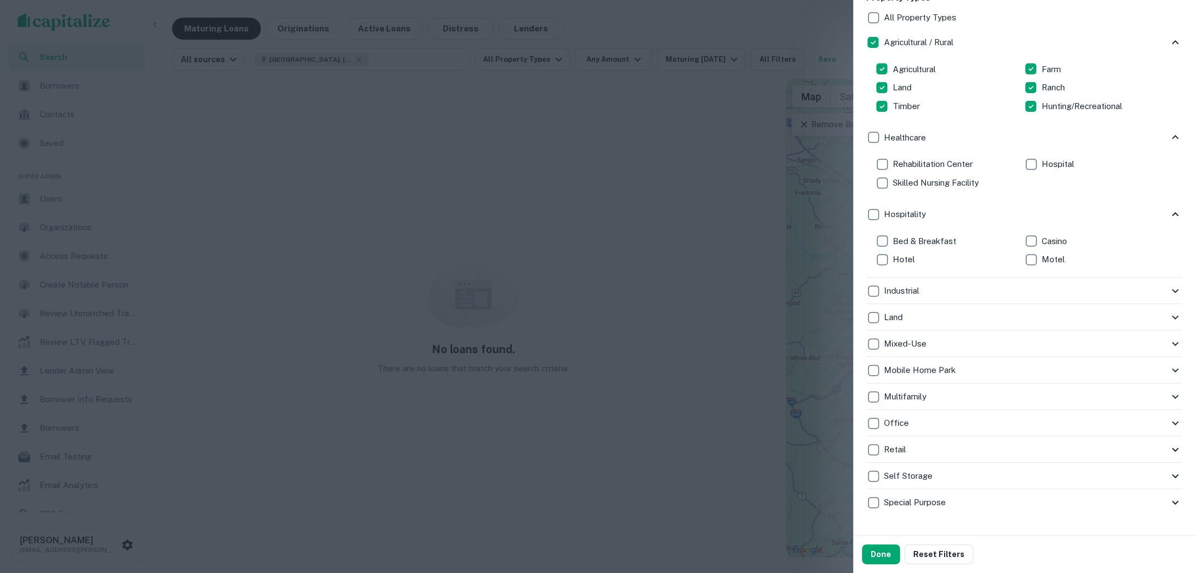
click at [1169, 291] on icon at bounding box center [1174, 290] width 13 height 13
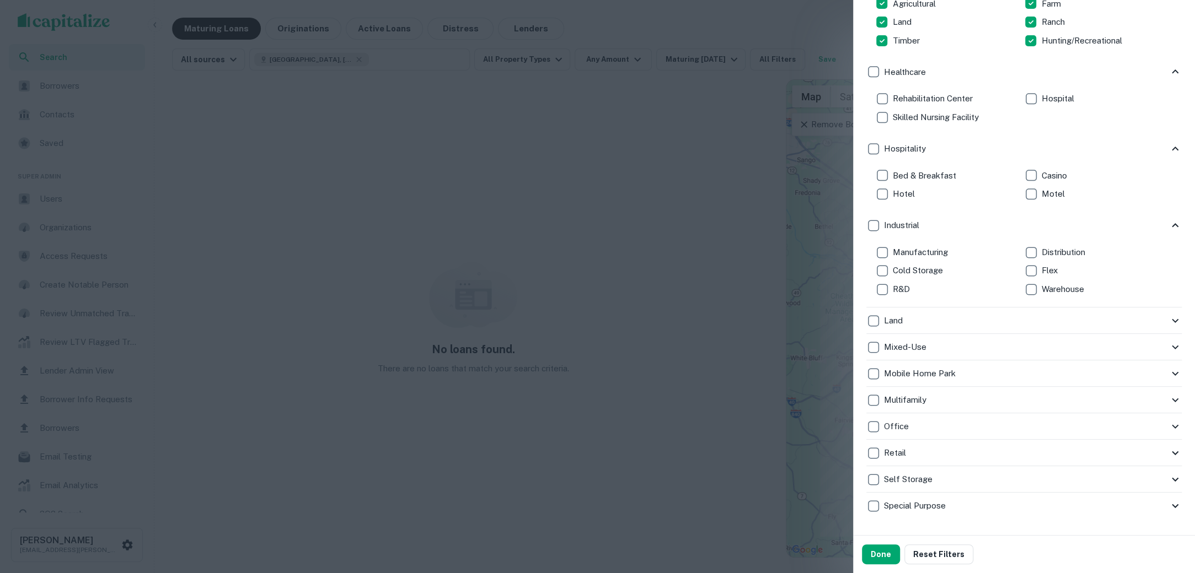
scroll to position [327, 0]
click at [1177, 315] on icon at bounding box center [1174, 318] width 13 height 13
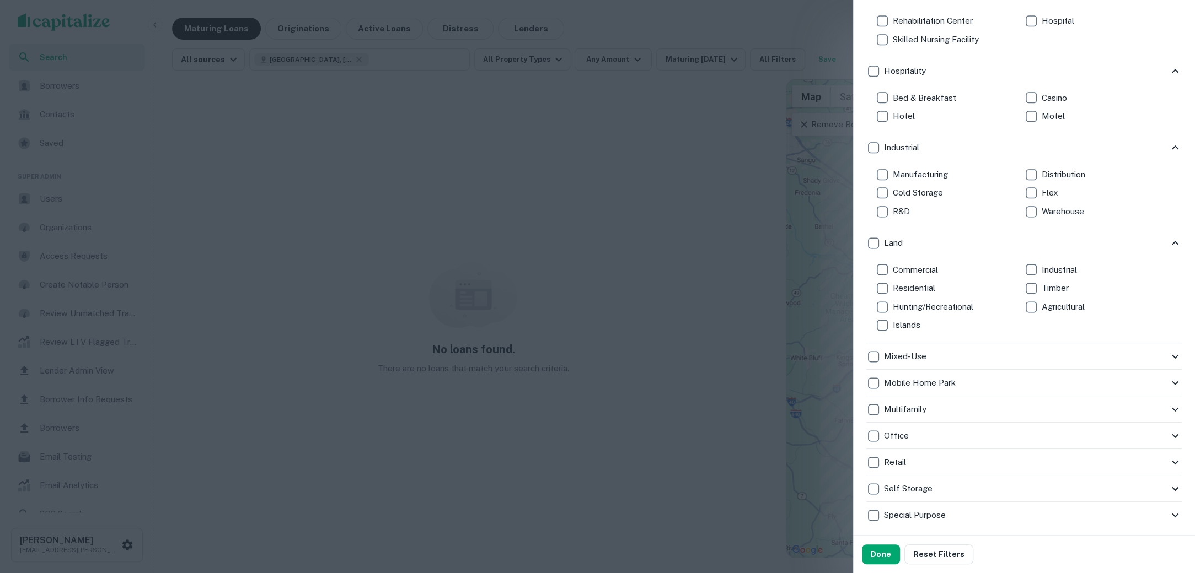
scroll to position [442, 0]
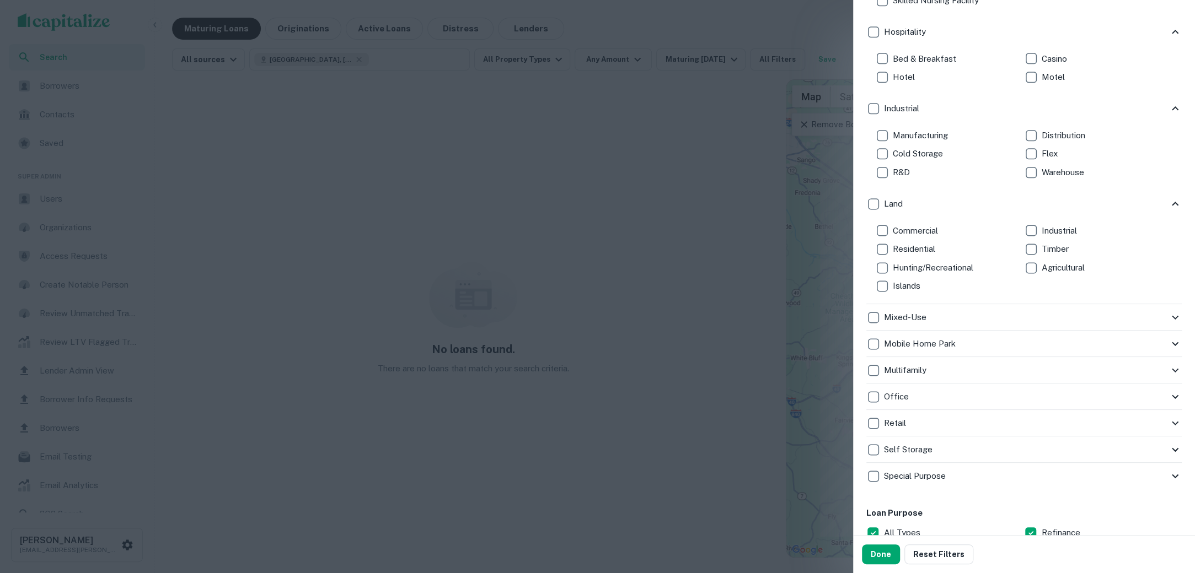
click at [1172, 417] on icon at bounding box center [1174, 423] width 13 height 13
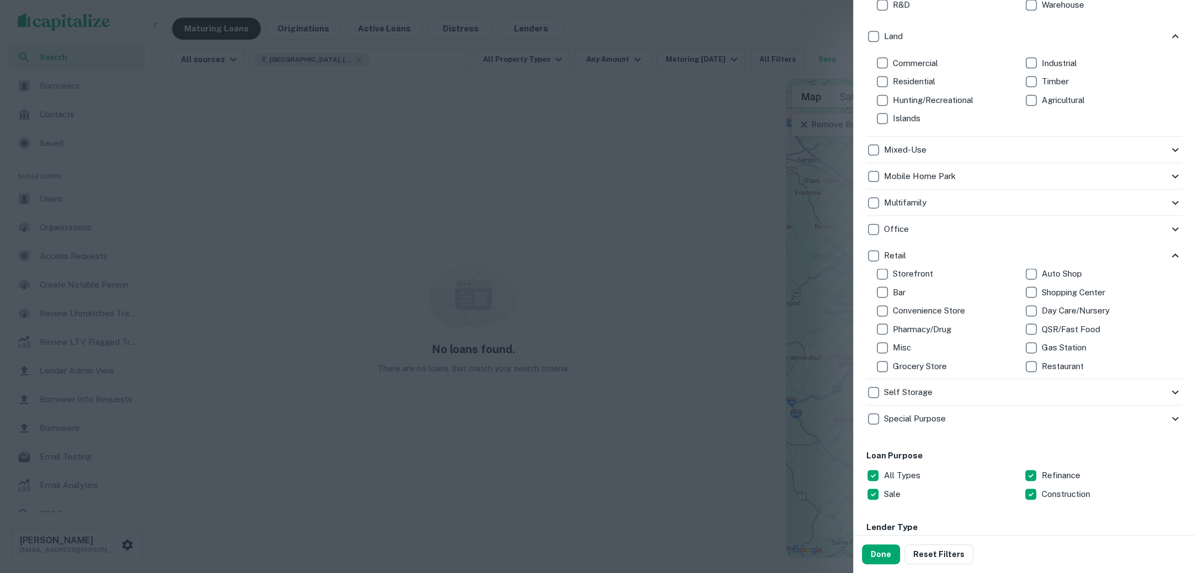
scroll to position [14, 0]
click at [1154, 255] on div "Retail" at bounding box center [1017, 255] width 302 height 19
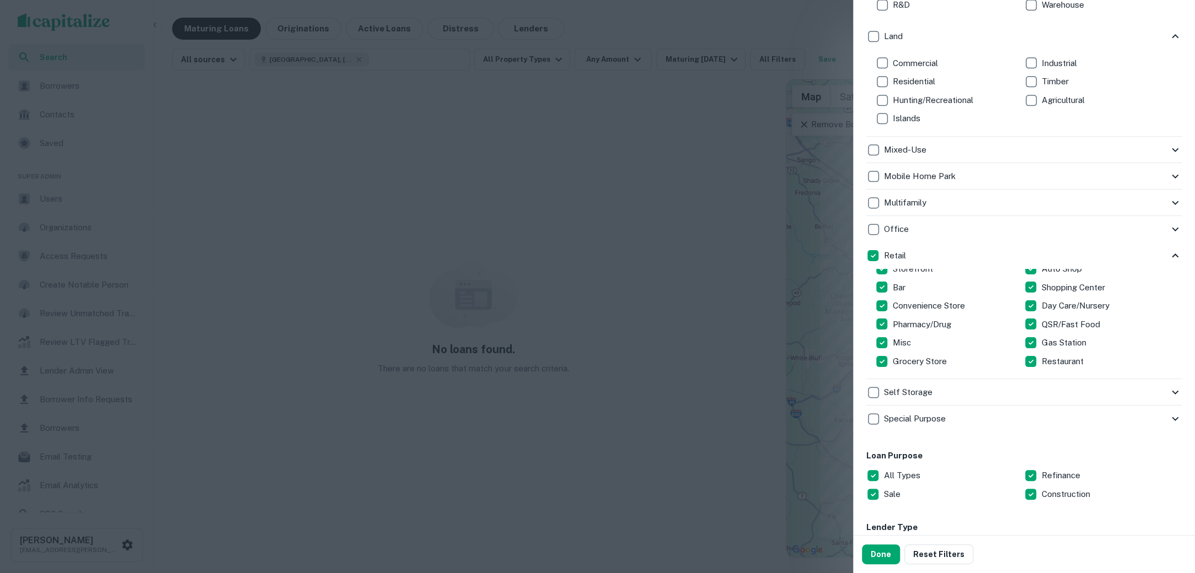
click at [1154, 255] on div "Retail" at bounding box center [1017, 255] width 302 height 19
click at [1167, 254] on div "Retail" at bounding box center [1017, 255] width 302 height 19
click at [1176, 254] on icon at bounding box center [1174, 256] width 7 height 4
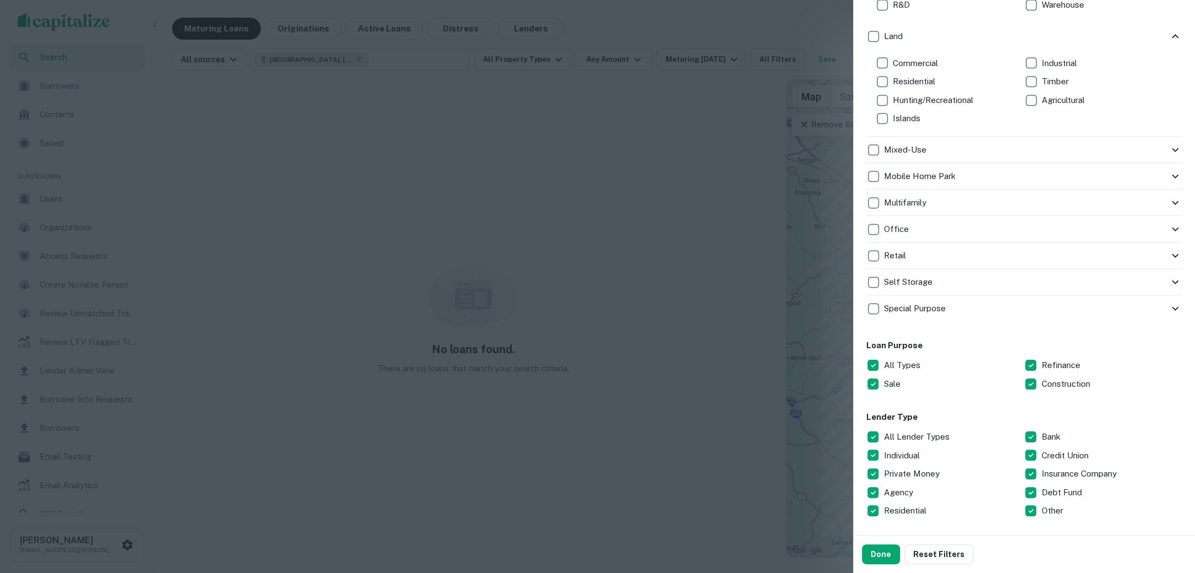
click at [1174, 302] on icon at bounding box center [1174, 308] width 13 height 13
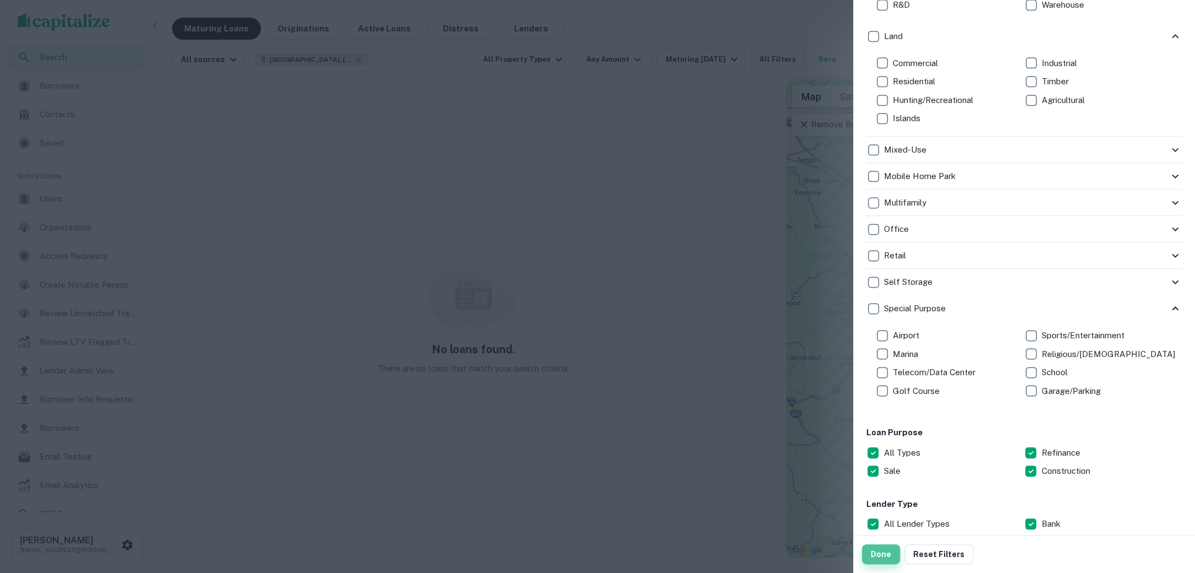
click at [874, 554] on button "Done" at bounding box center [881, 555] width 38 height 20
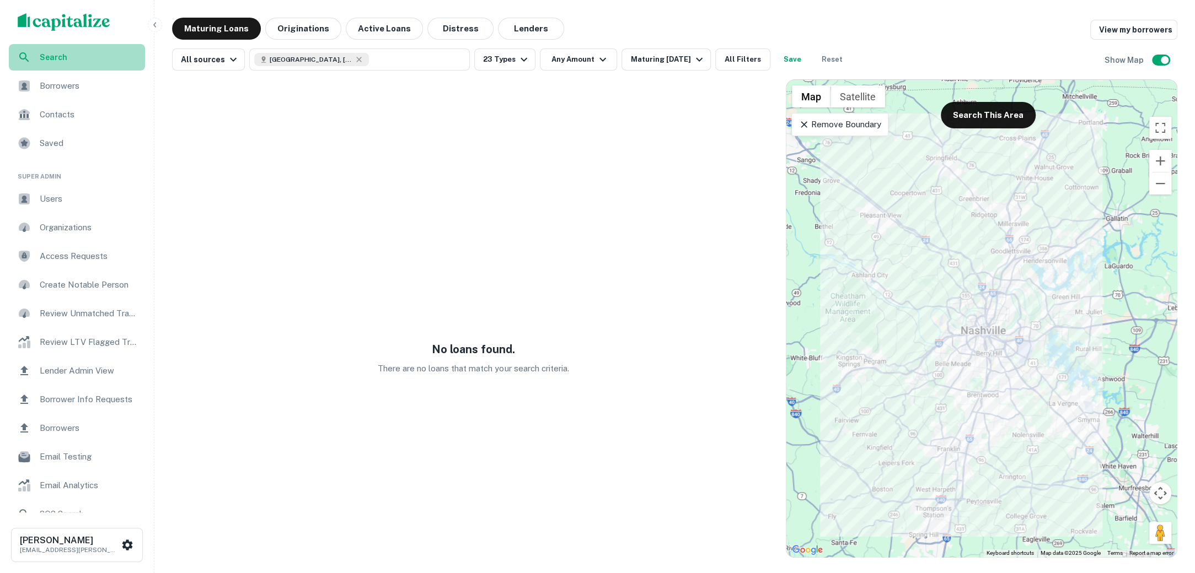
click at [69, 50] on div "Search" at bounding box center [77, 57] width 136 height 26
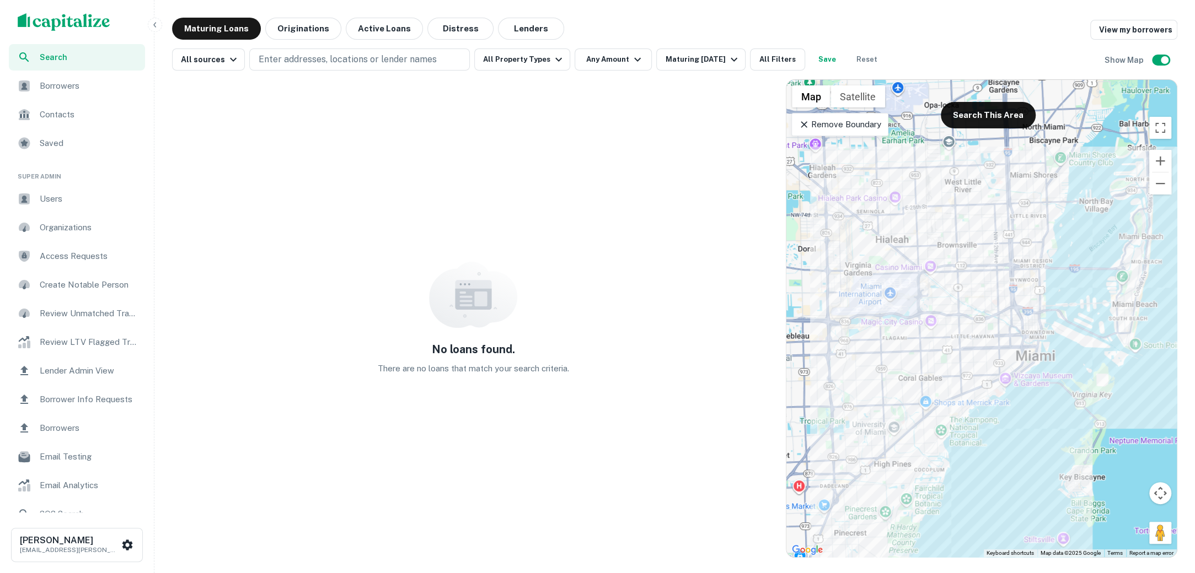
click at [77, 65] on div "Search" at bounding box center [77, 57] width 136 height 26
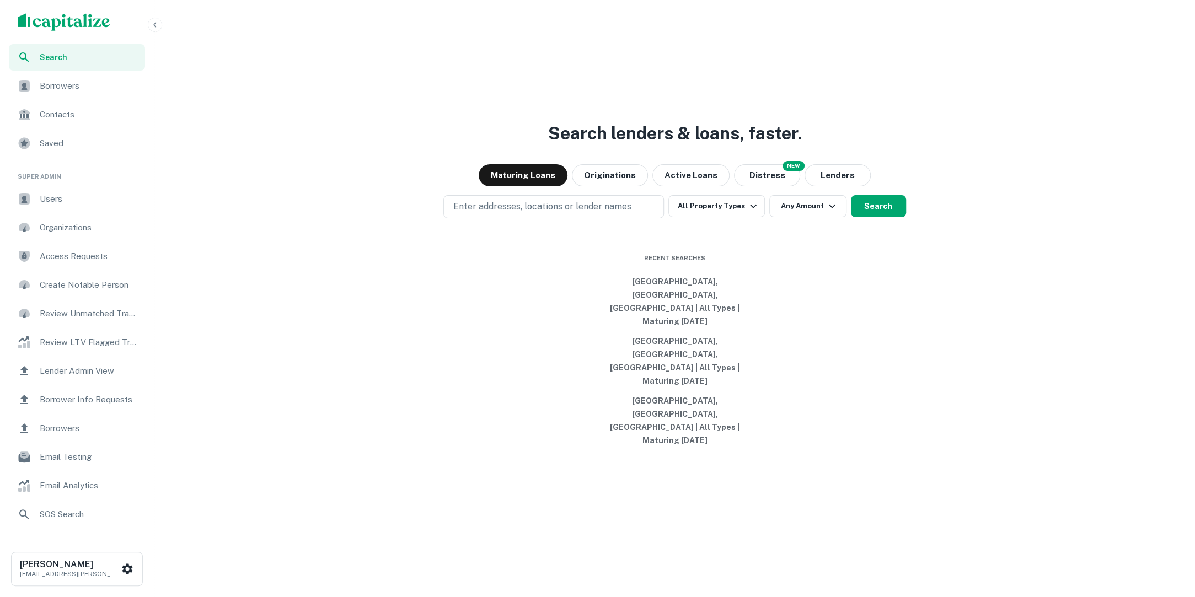
click at [155, 28] on icon "button" at bounding box center [155, 24] width 9 height 9
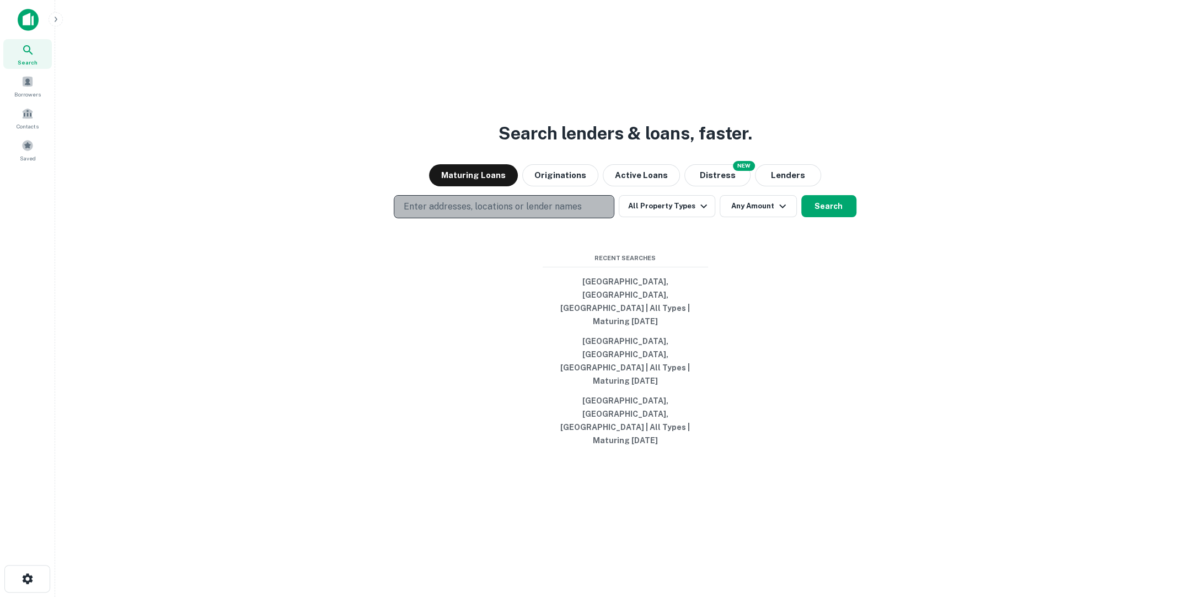
click at [527, 213] on p "Enter addresses, locations or lender names" at bounding box center [492, 206] width 178 height 13
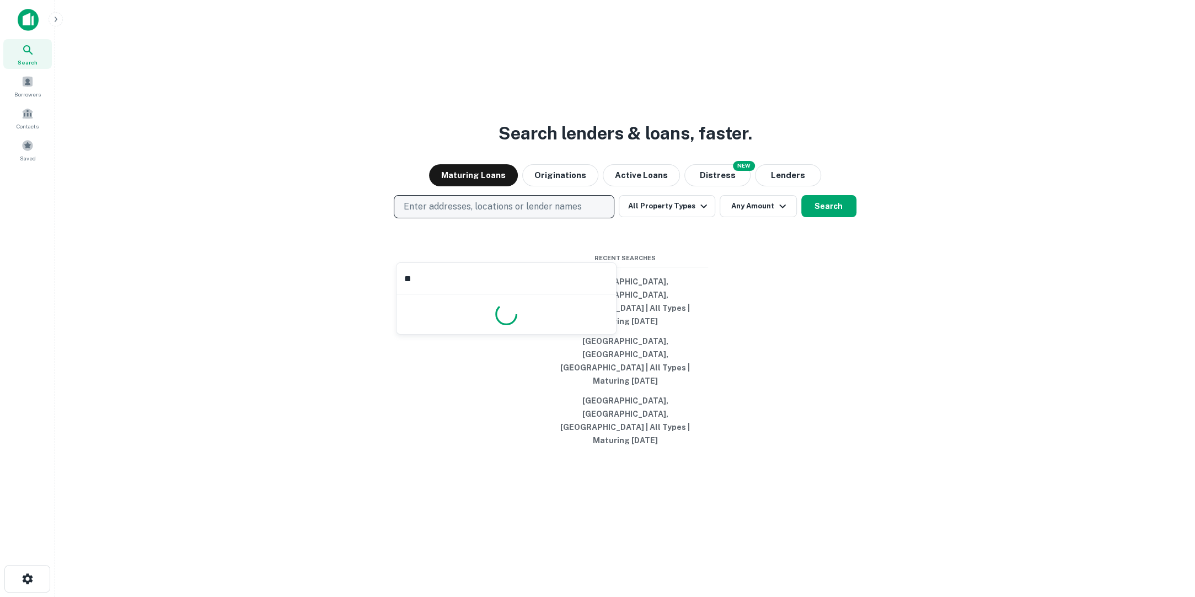
type input "***"
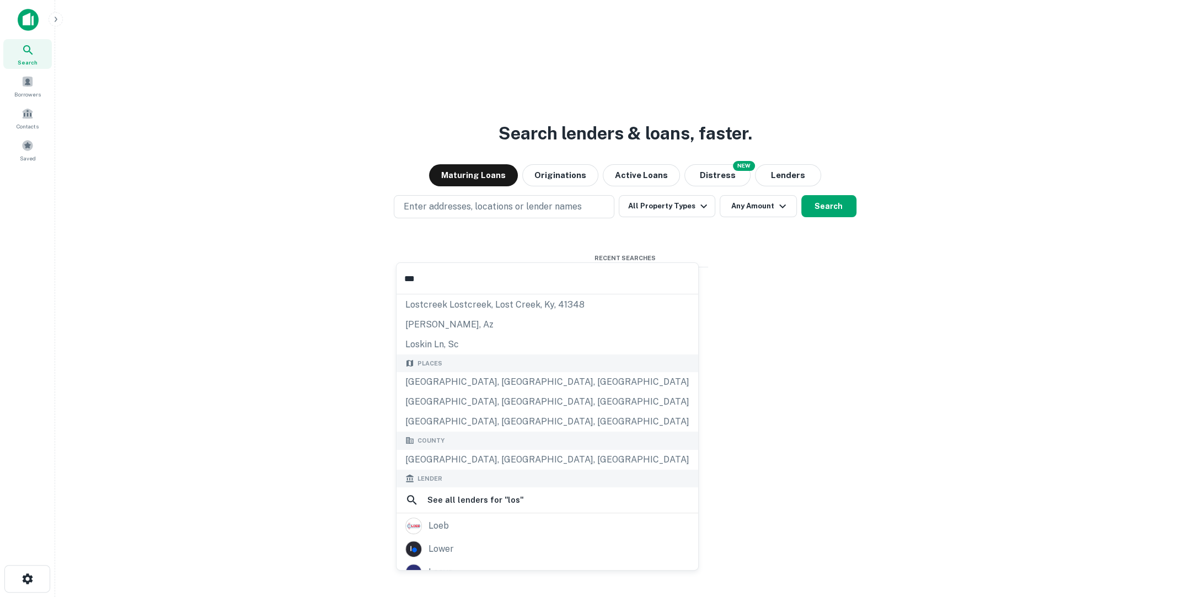
scroll to position [74, 0]
click at [491, 391] on div "[GEOGRAPHIC_DATA], [GEOGRAPHIC_DATA], [GEOGRAPHIC_DATA]" at bounding box center [547, 385] width 302 height 20
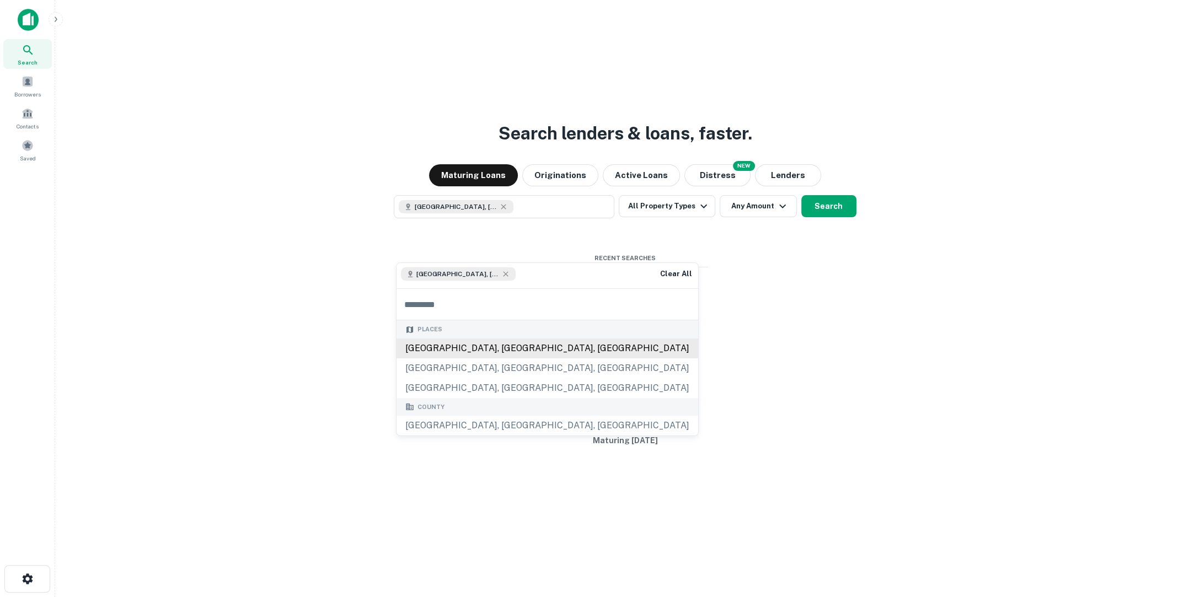
scroll to position [0, 0]
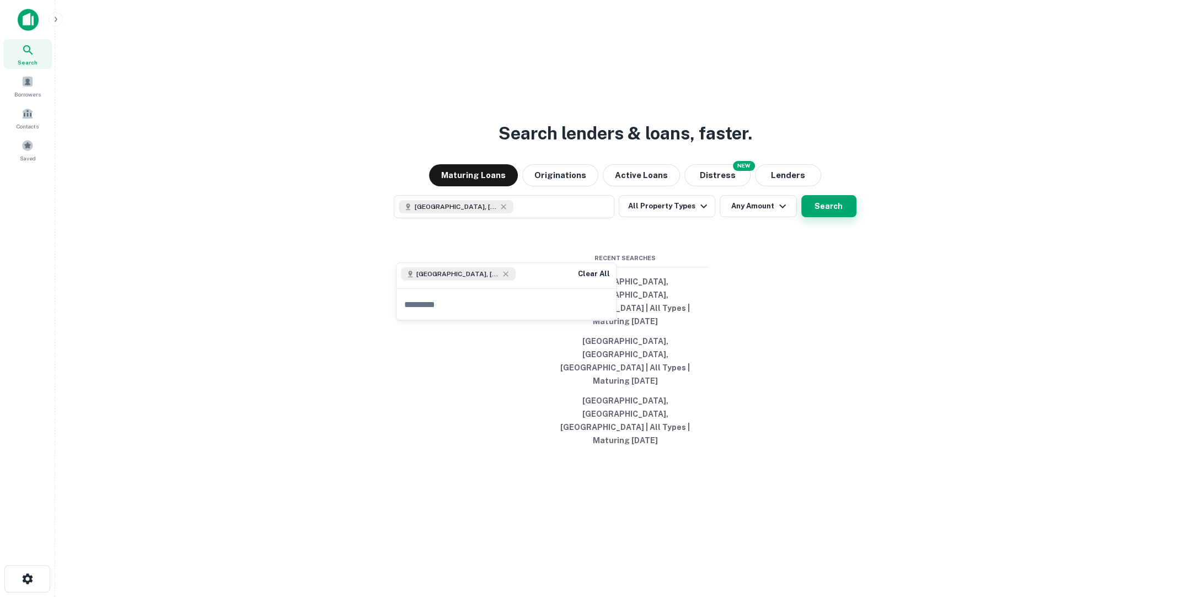
click at [833, 217] on button "Search" at bounding box center [828, 206] width 55 height 22
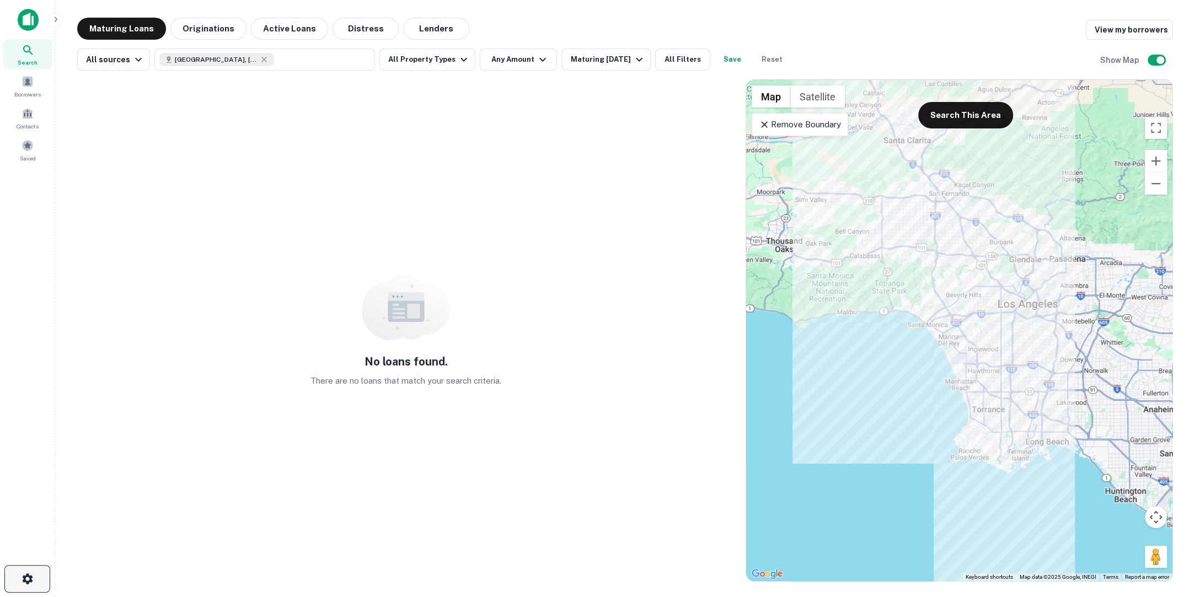
click at [16, 573] on button "button" at bounding box center [27, 579] width 46 height 28
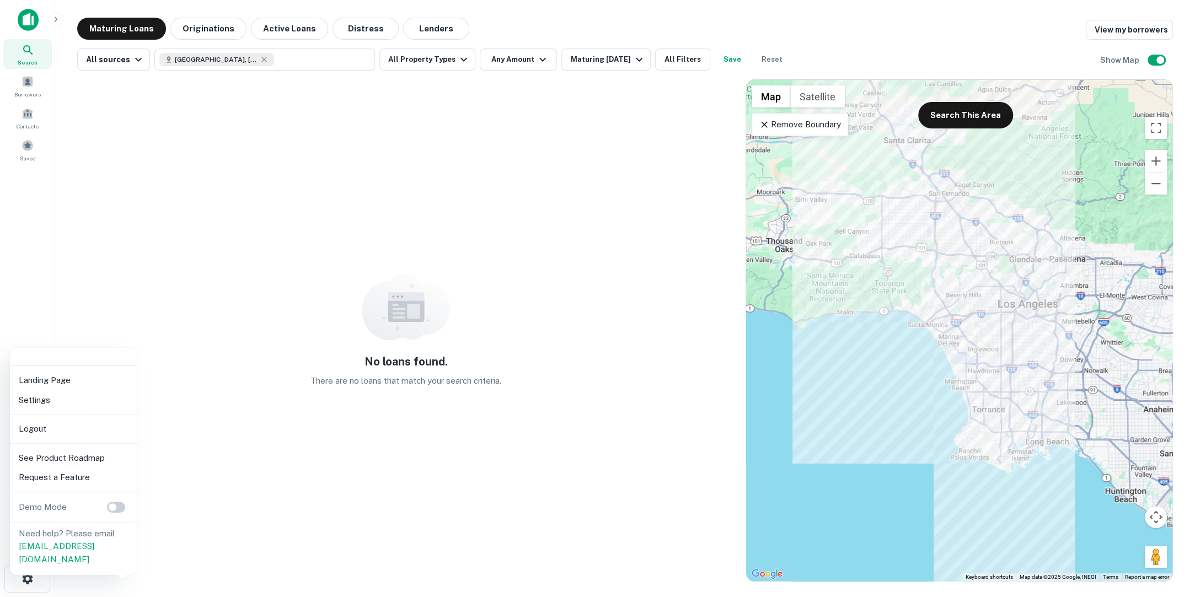
click at [81, 424] on li "Logout" at bounding box center [73, 429] width 118 height 20
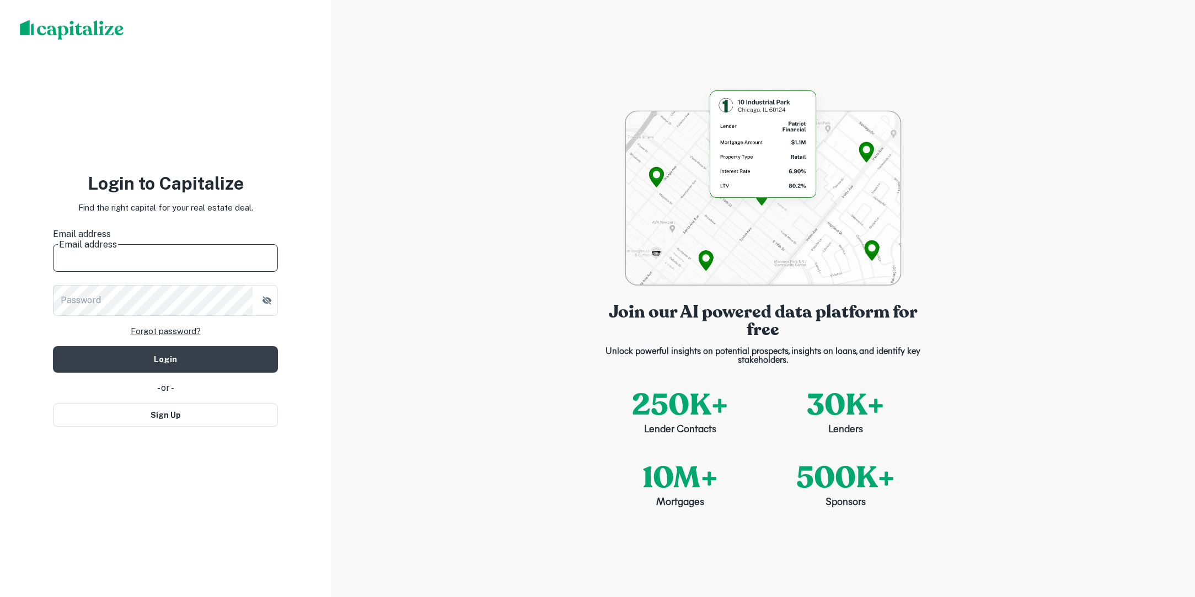
click at [208, 256] on input "Email address" at bounding box center [165, 256] width 225 height 31
click at [195, 259] on input "Email address" at bounding box center [165, 256] width 225 height 31
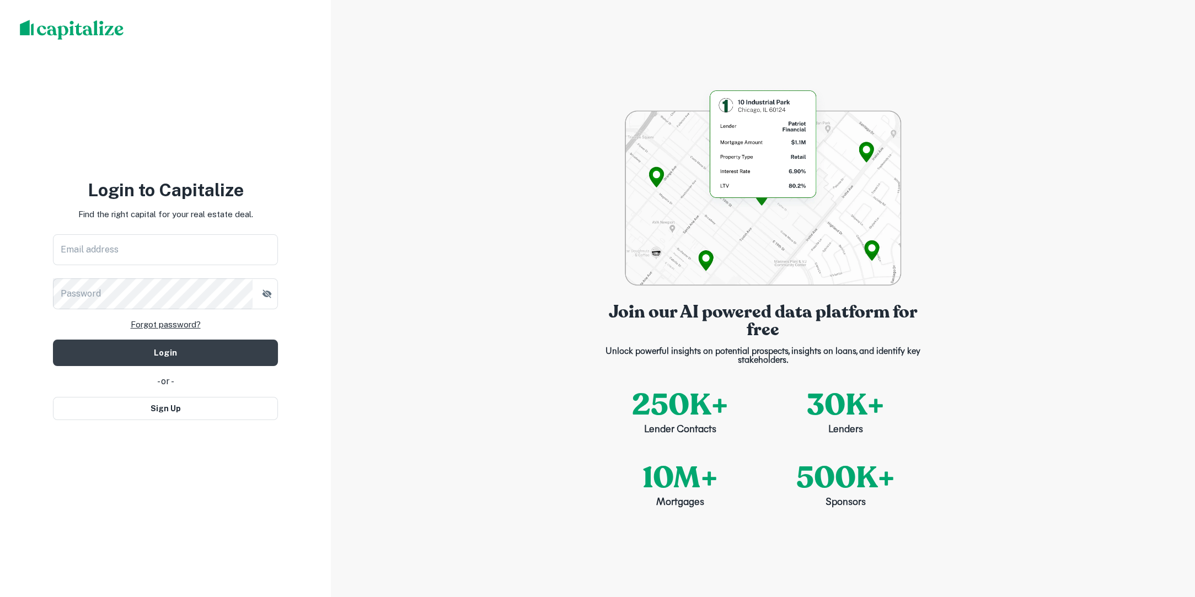
type input "**********"
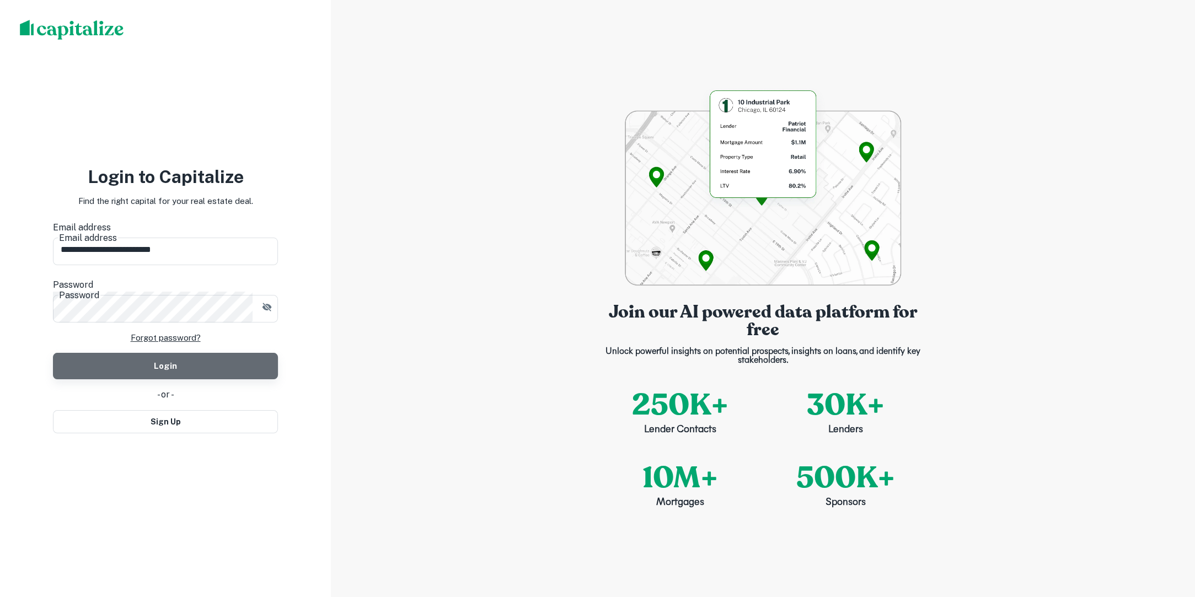
click at [186, 359] on button "Login" at bounding box center [165, 366] width 225 height 26
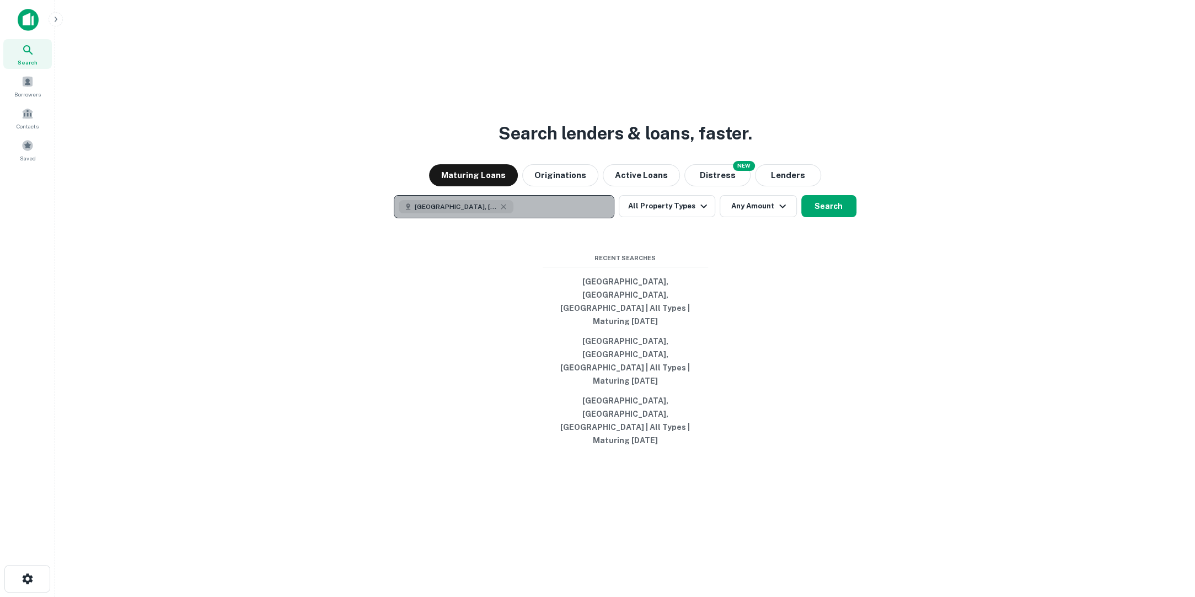
click at [568, 218] on button "[GEOGRAPHIC_DATA], [GEOGRAPHIC_DATA], [GEOGRAPHIC_DATA]" at bounding box center [504, 206] width 221 height 23
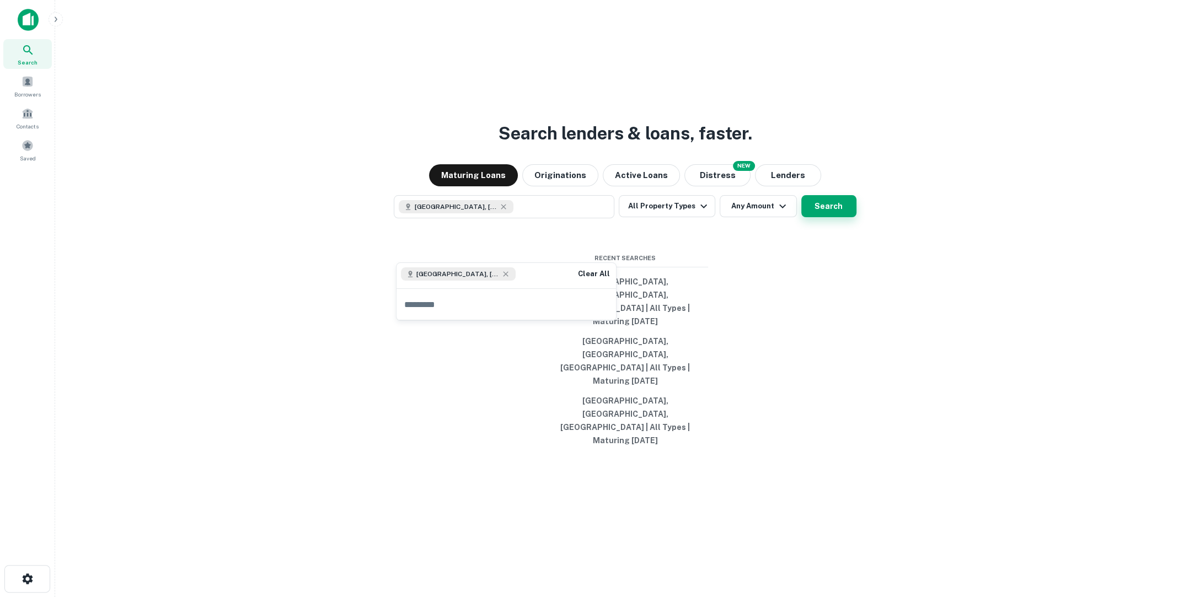
click at [829, 217] on button "Search" at bounding box center [828, 206] width 55 height 22
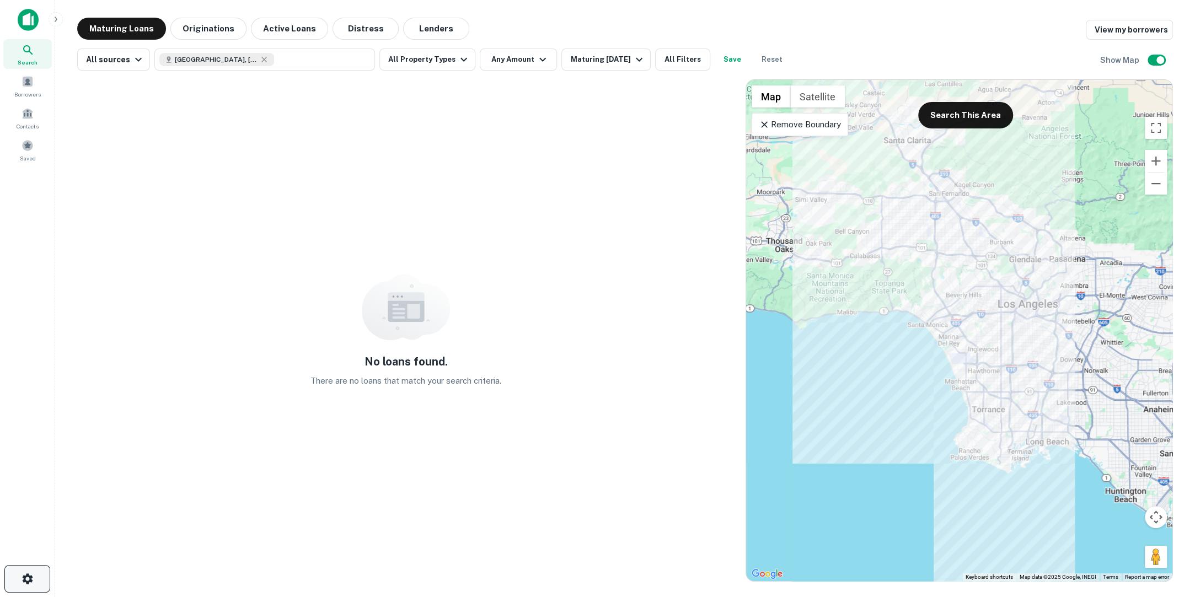
click at [34, 573] on button "button" at bounding box center [27, 579] width 46 height 28
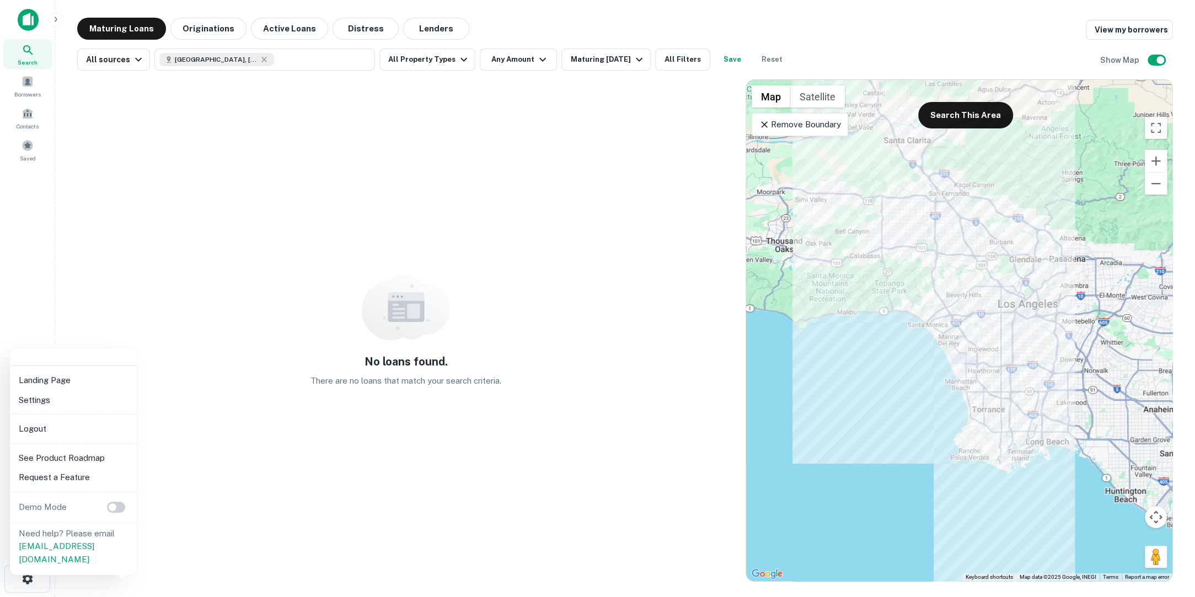
click at [61, 428] on li "Logout" at bounding box center [73, 429] width 118 height 20
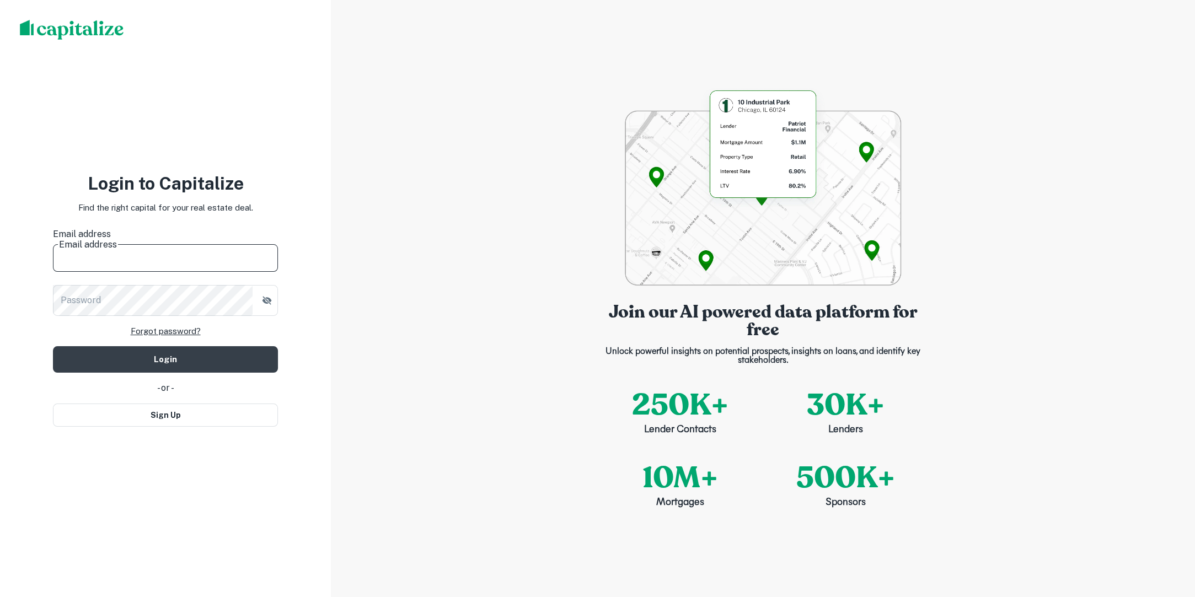
click at [101, 256] on input "Email address" at bounding box center [165, 256] width 225 height 31
type input "**********"
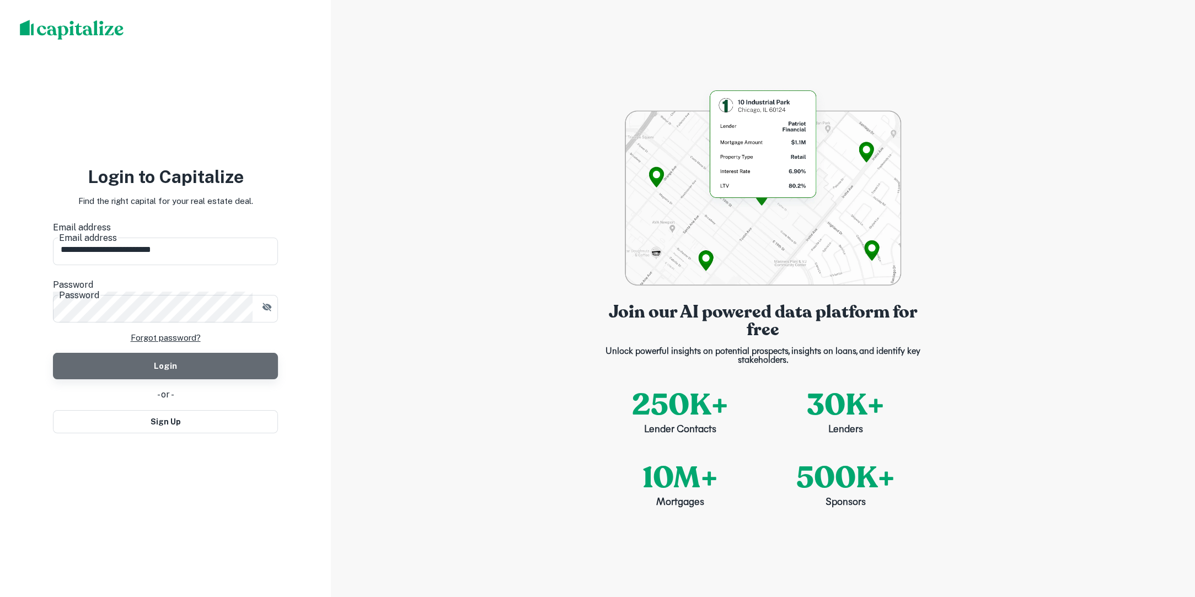
click at [183, 353] on button "Login" at bounding box center [165, 366] width 225 height 26
